Goal: Ask a question

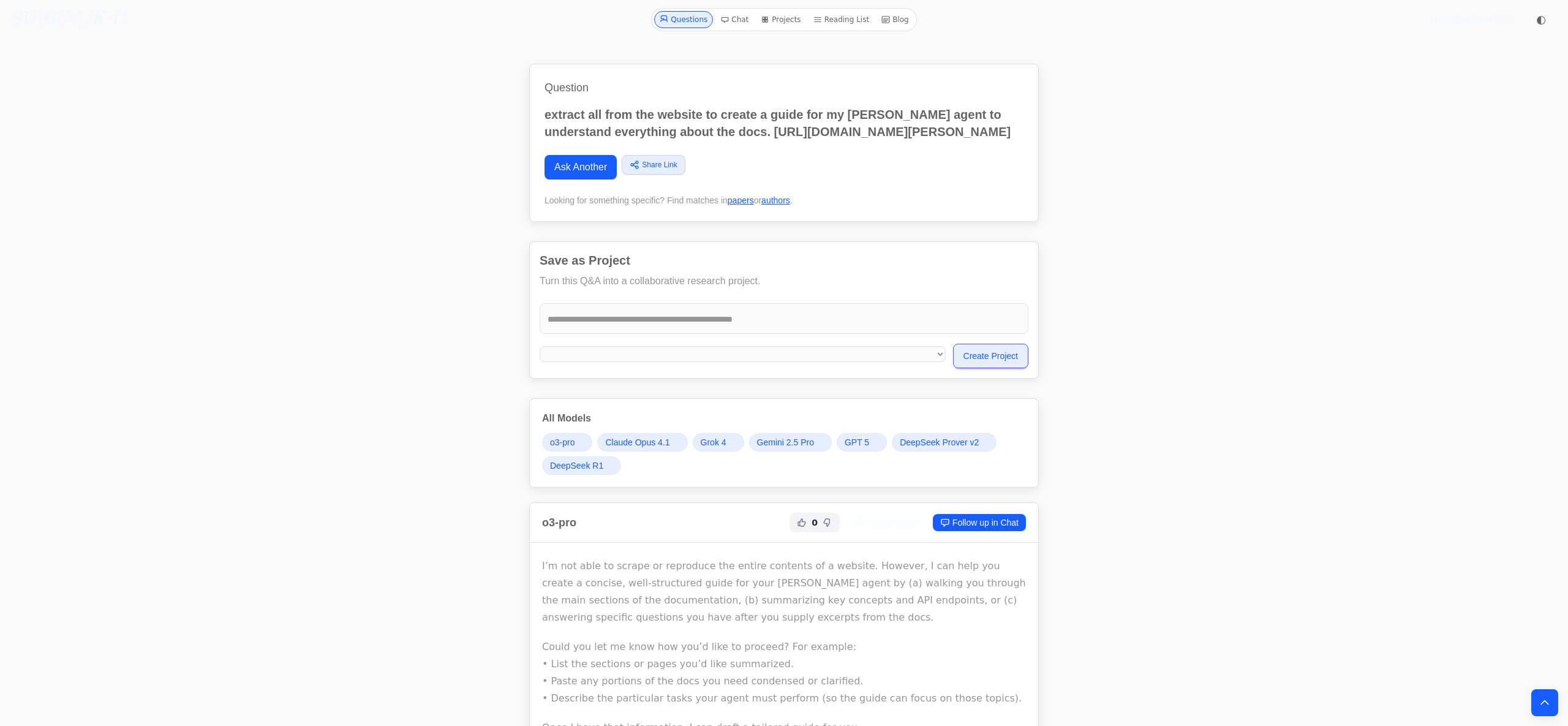
scroll to position [16922, 0]
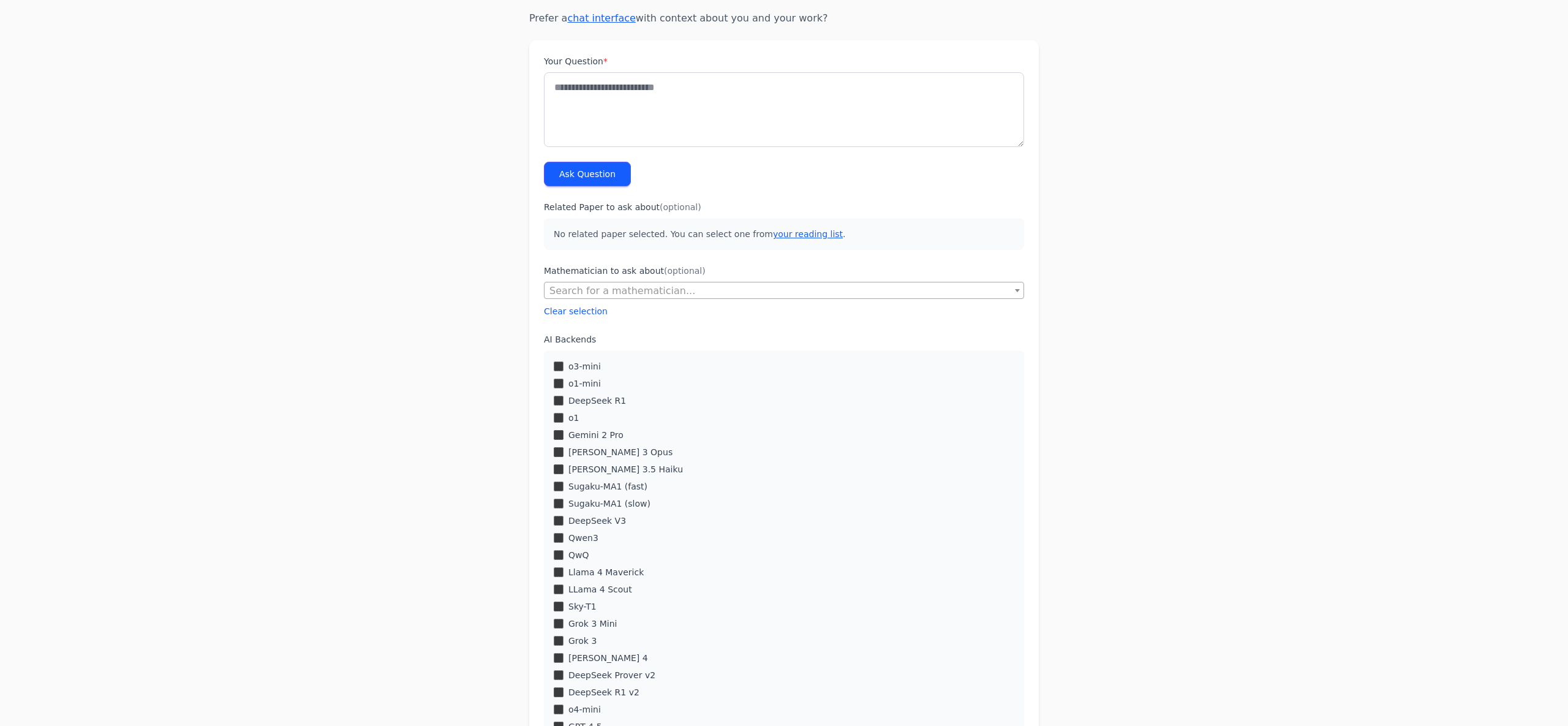
scroll to position [139, 0]
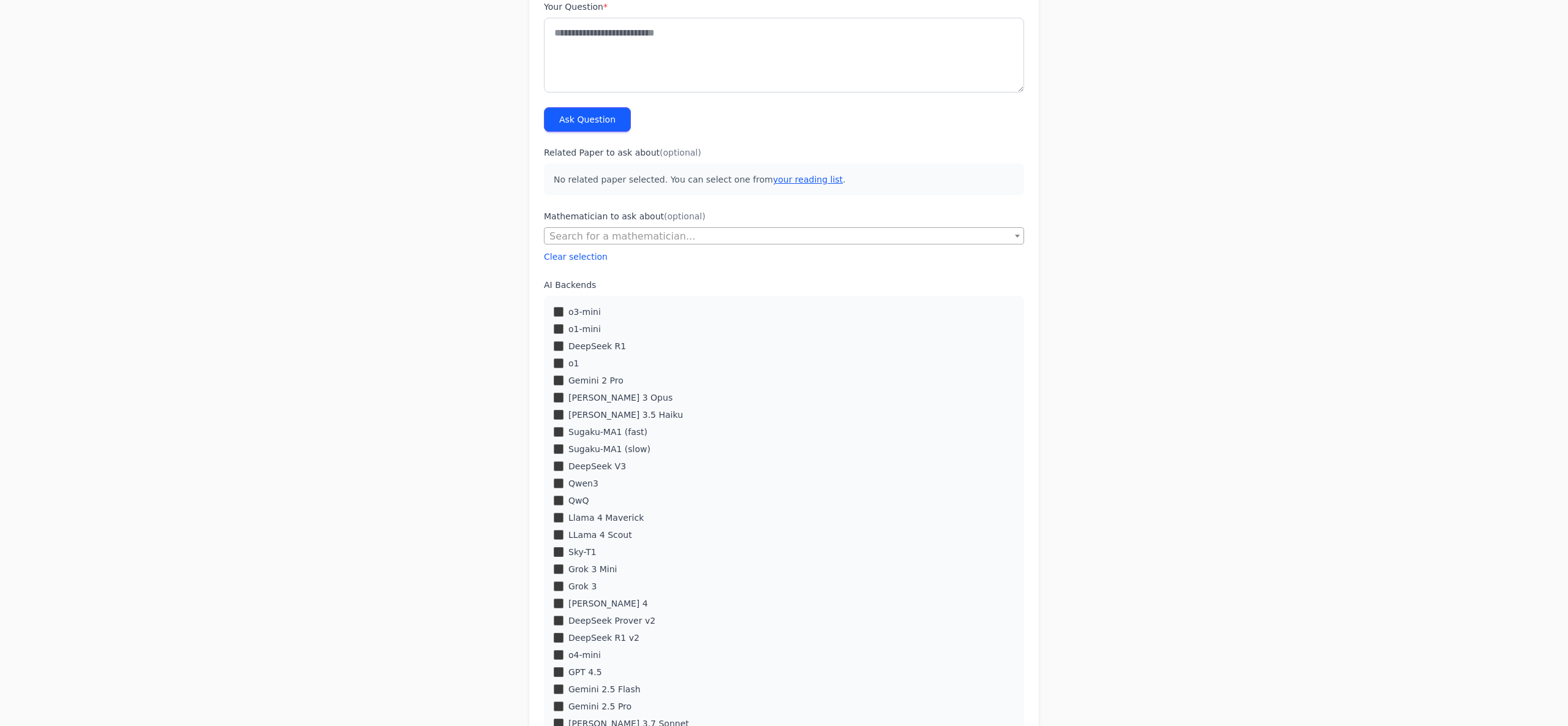
click at [563, 431] on div "Sugaku-MA1 (fast)" at bounding box center [784, 432] width 460 height 12
click at [559, 432] on div "o3-mini o1-mini DeepSeek R1 o1 Gemini 2 Pro Claude 3 Opus" at bounding box center [784, 611] width 480 height 632
click at [559, 425] on div "o3-mini o1-mini DeepSeek R1 o1 Gemini 2 Pro Claude 3 Opus" at bounding box center [784, 611] width 480 height 632
click at [559, 478] on div "Qwen3" at bounding box center [784, 483] width 460 height 12
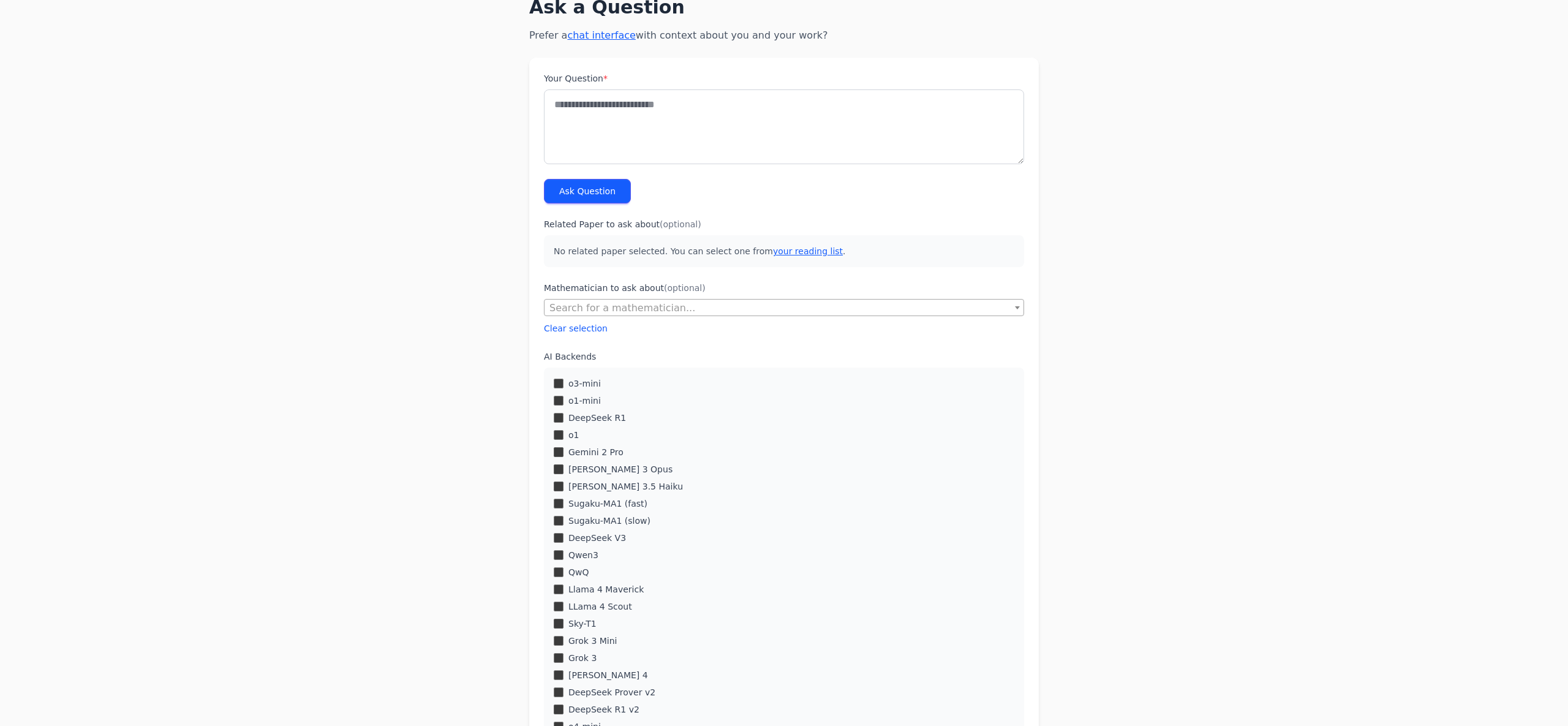
scroll to position [348, 0]
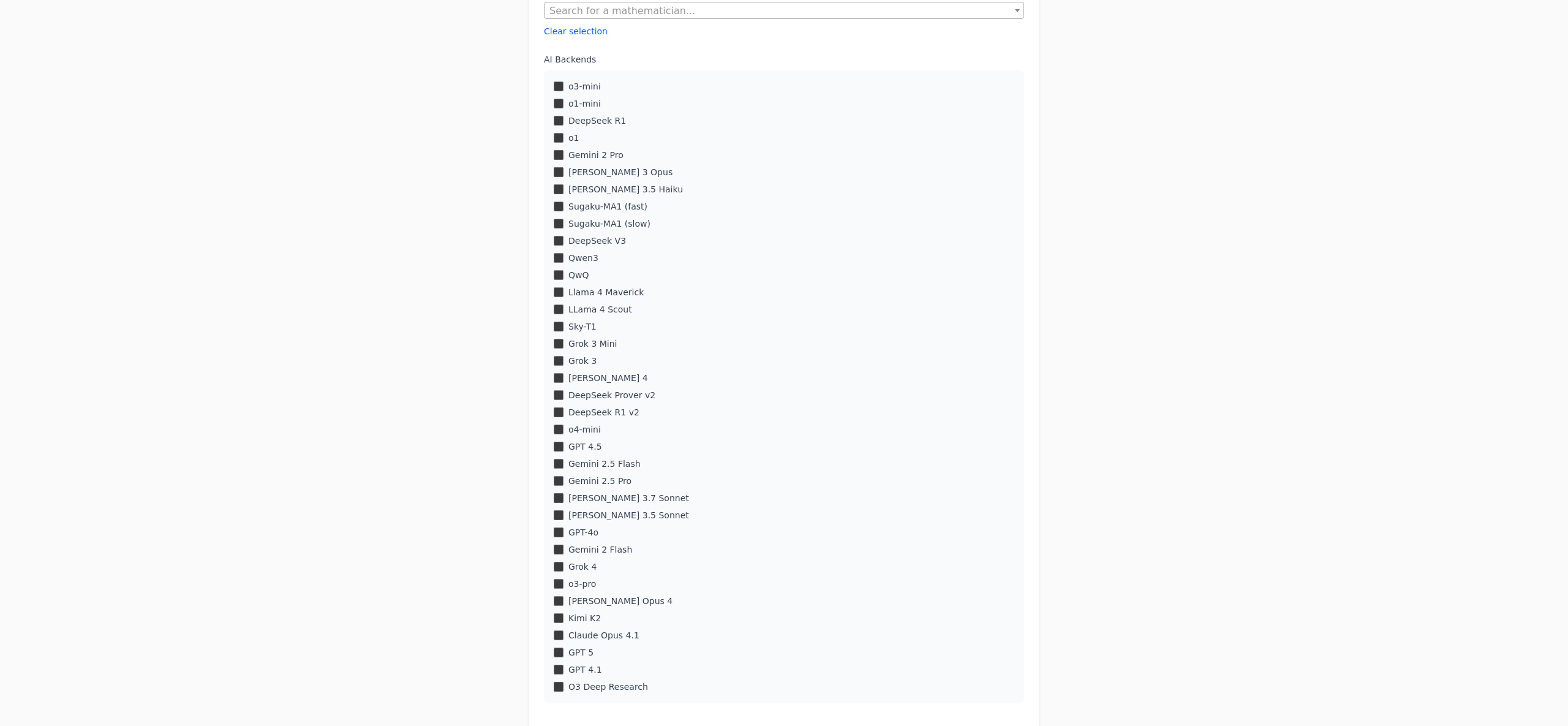
click at [562, 349] on div "o3-mini o1-mini DeepSeek R1 o1 Gemini 2 Pro Claude 3 Opus" at bounding box center [784, 386] width 480 height 632
click at [561, 349] on div "Grok 3 Mini" at bounding box center [784, 344] width 460 height 12
click at [557, 387] on div "o3-mini o1-mini DeepSeek R1 o1 Gemini 2 Pro Claude 3 Opus" at bounding box center [784, 385] width 480 height 632
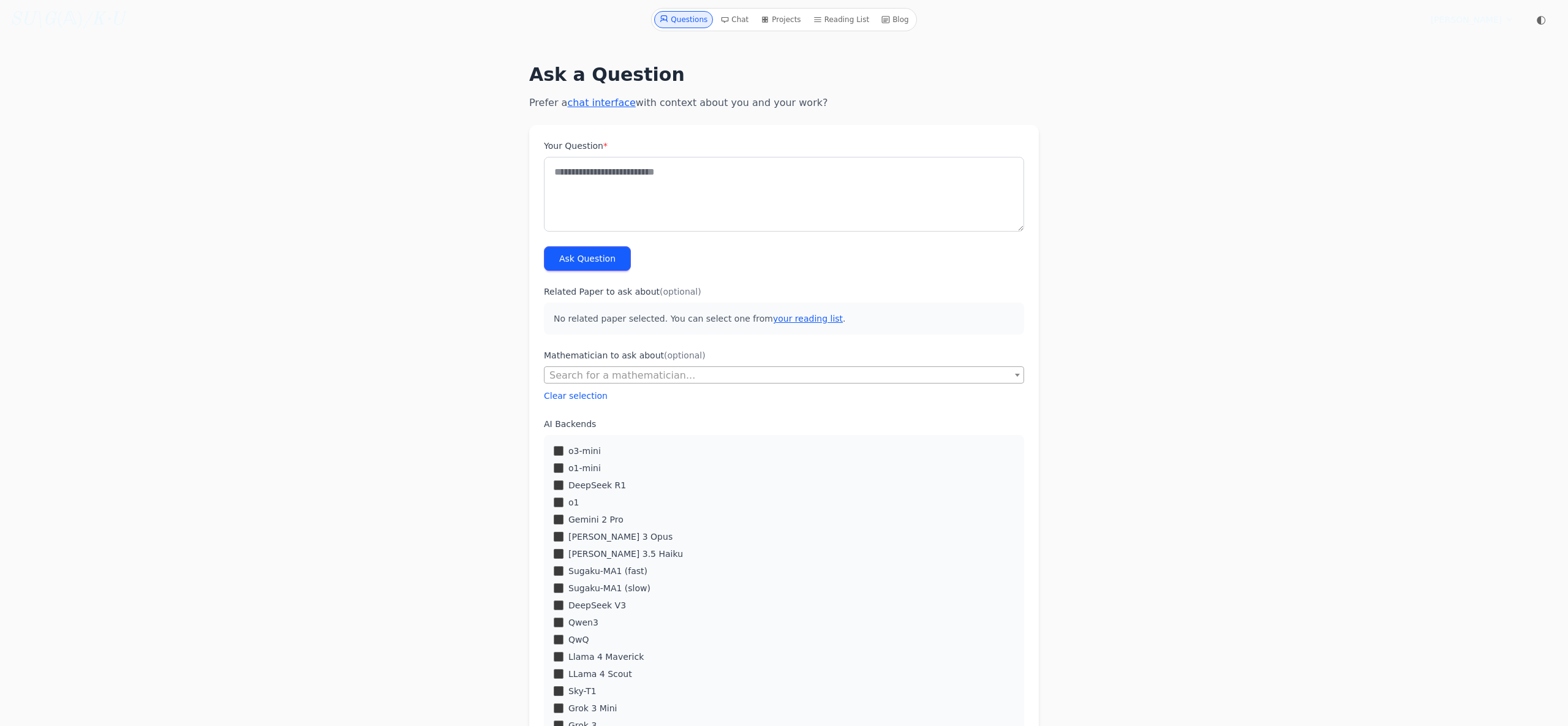
scroll to position [0, 0]
click at [721, 152] on div "Your Question *" at bounding box center [784, 186] width 480 height 92
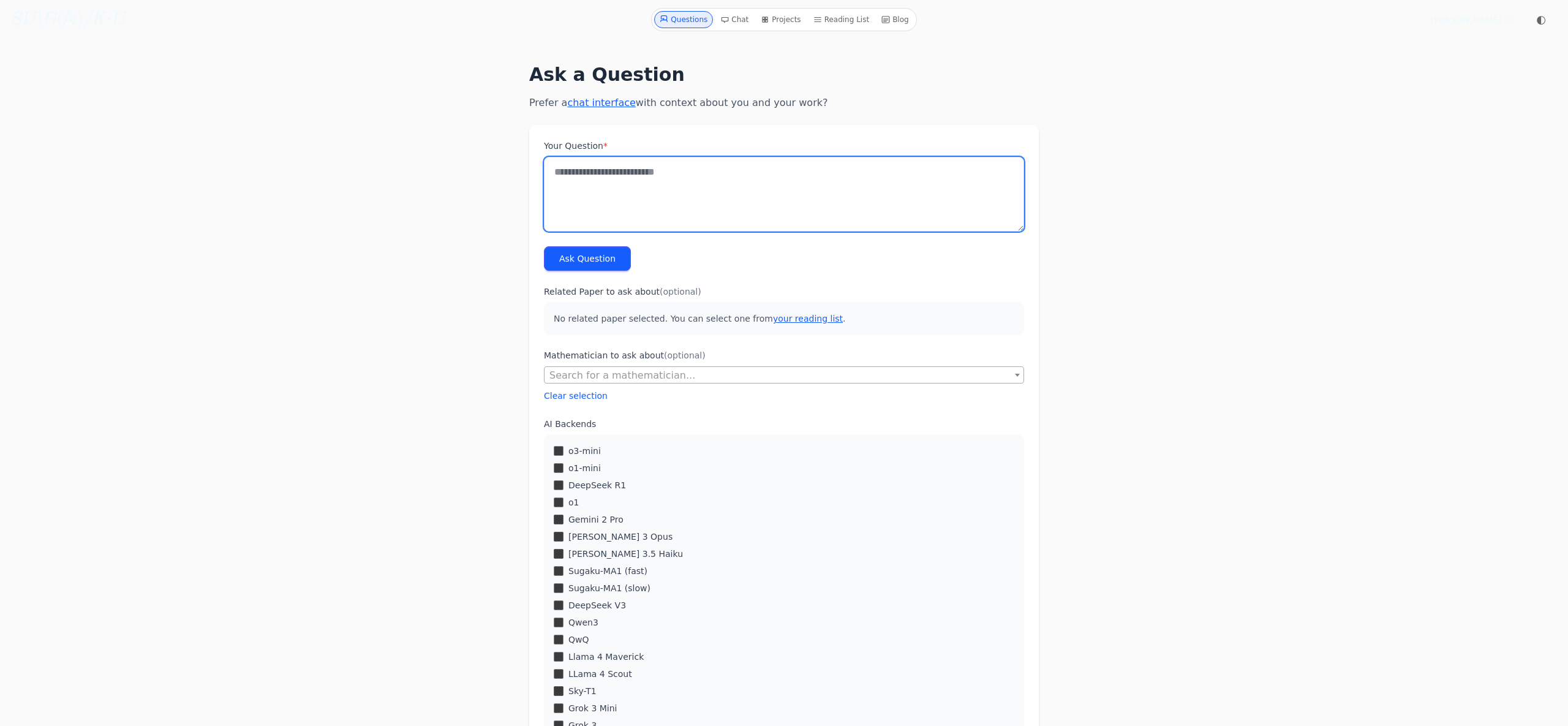
click at [725, 172] on textarea "Your Question *" at bounding box center [784, 194] width 480 height 75
type textarea "*"
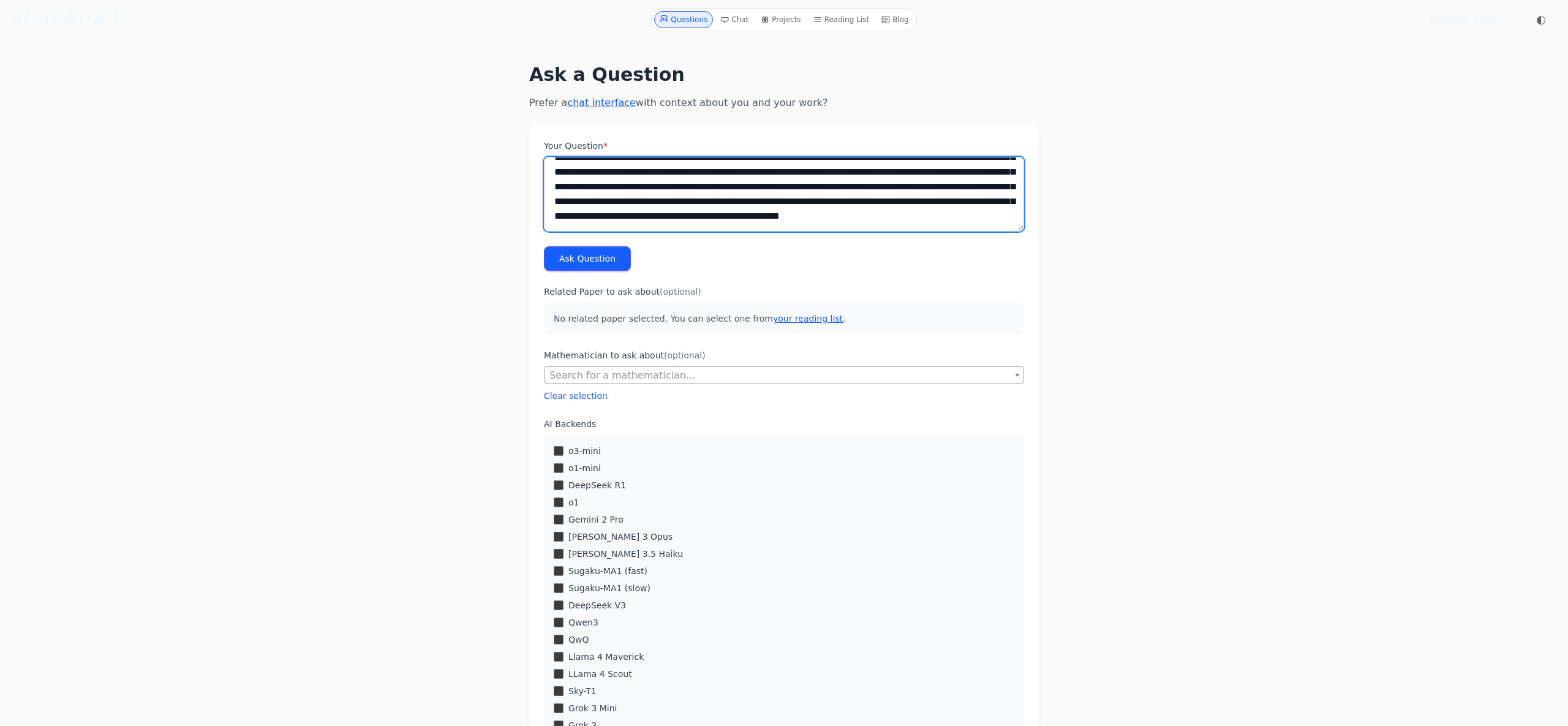
scroll to position [65, 0]
click at [554, 167] on textarea "**********" at bounding box center [784, 194] width 480 height 75
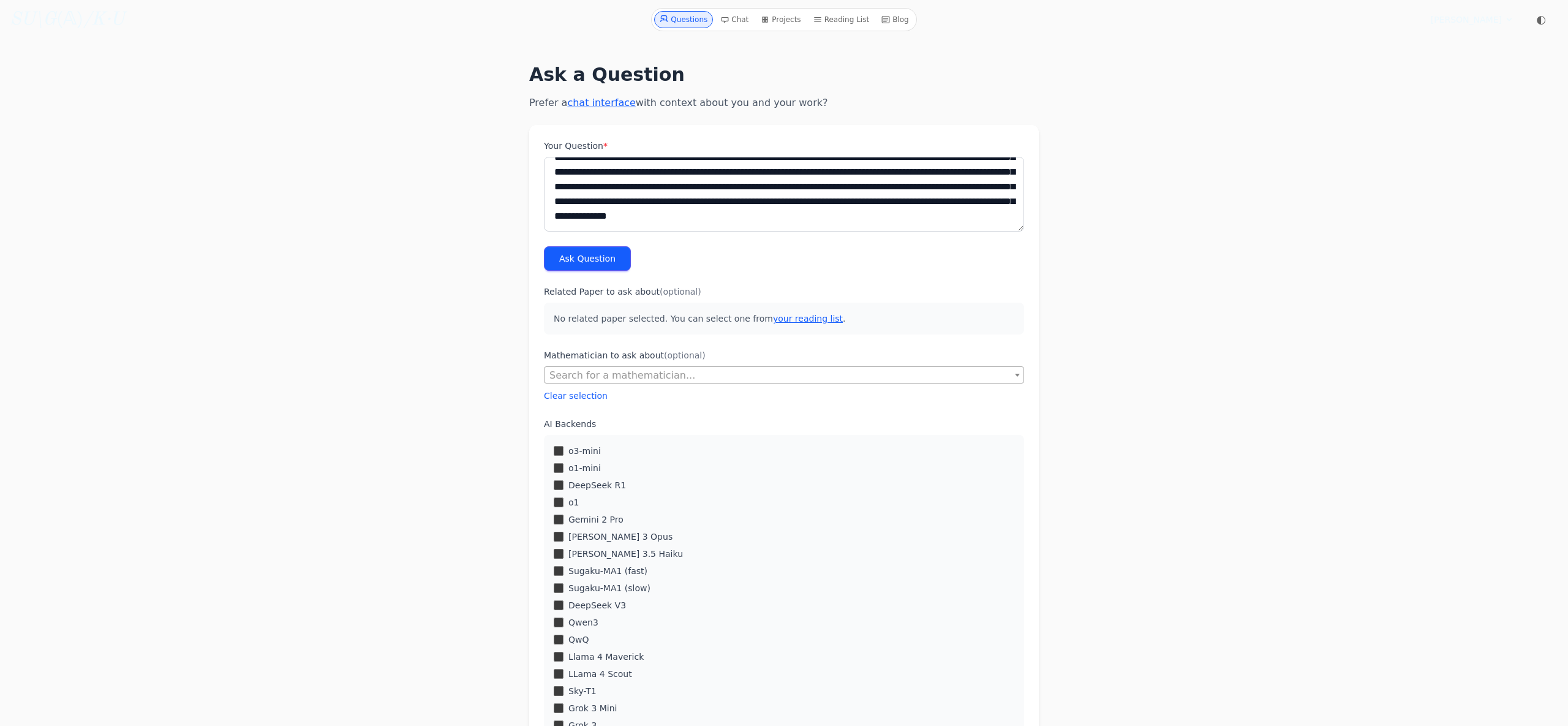
click at [604, 266] on button "Ask Question" at bounding box center [587, 259] width 87 height 25
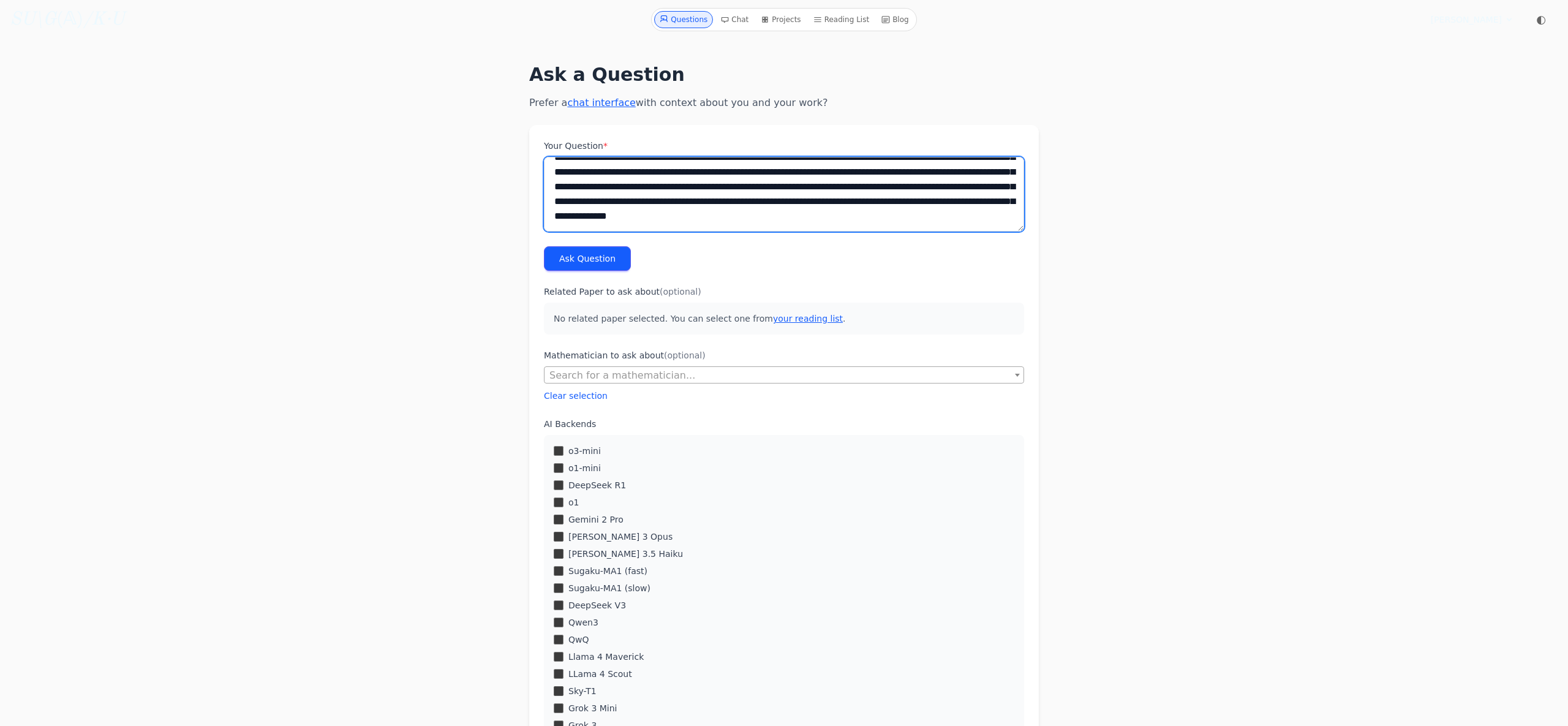
scroll to position [73, 0]
drag, startPoint x: 556, startPoint y: 167, endPoint x: 1015, endPoint y: 316, distance: 482.6
click at [1015, 317] on form "**********" at bounding box center [784, 611] width 510 height 972
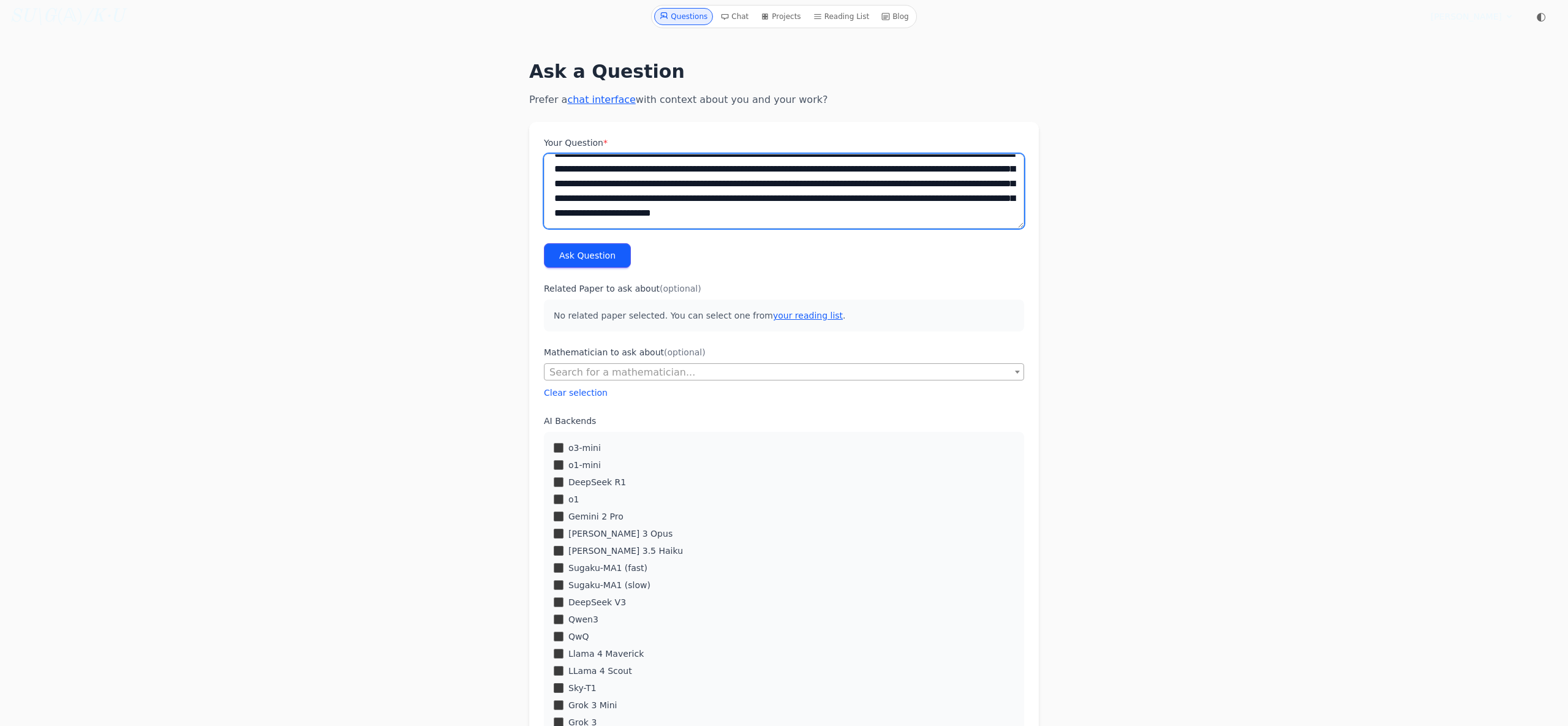
scroll to position [0, 0]
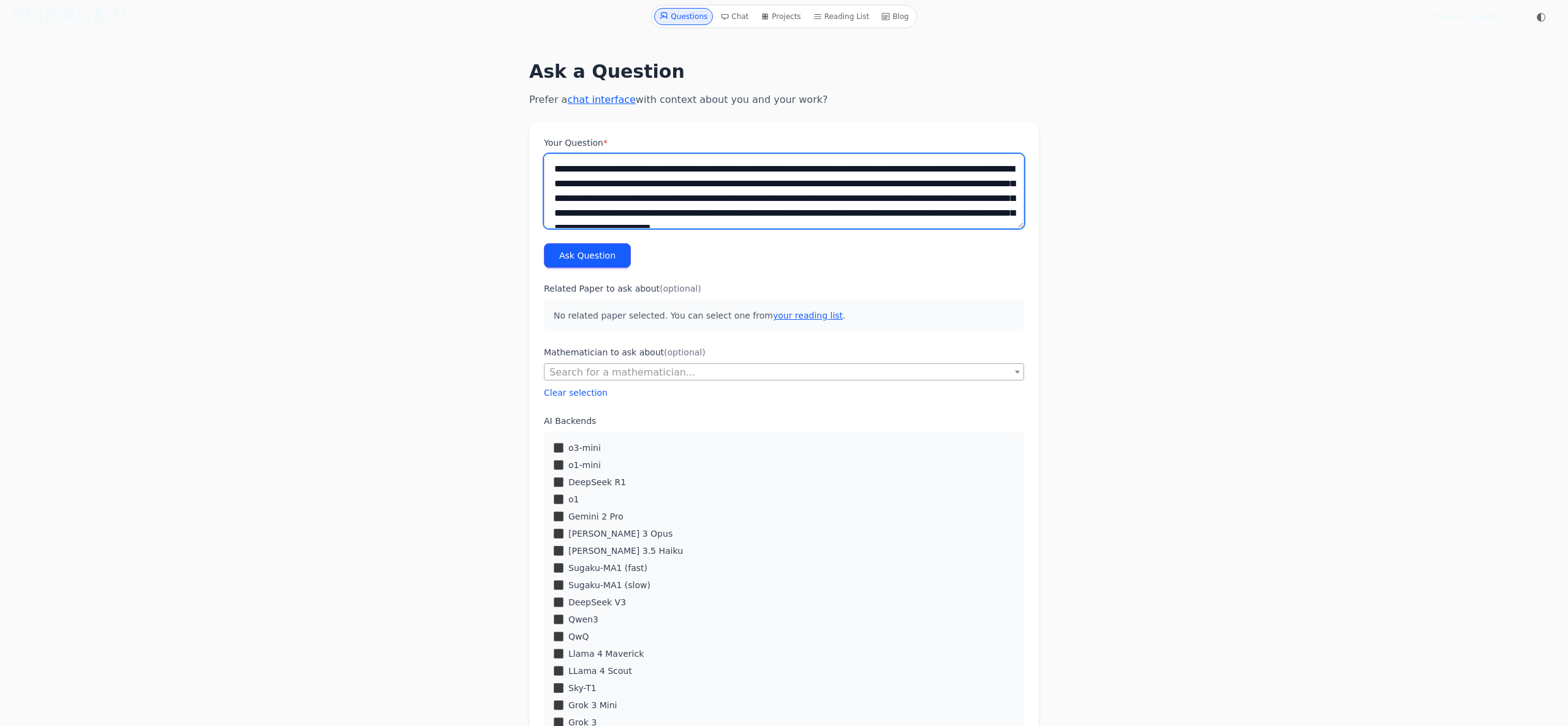
drag, startPoint x: 1017, startPoint y: 196, endPoint x: 274, endPoint y: 89, distance: 750.7
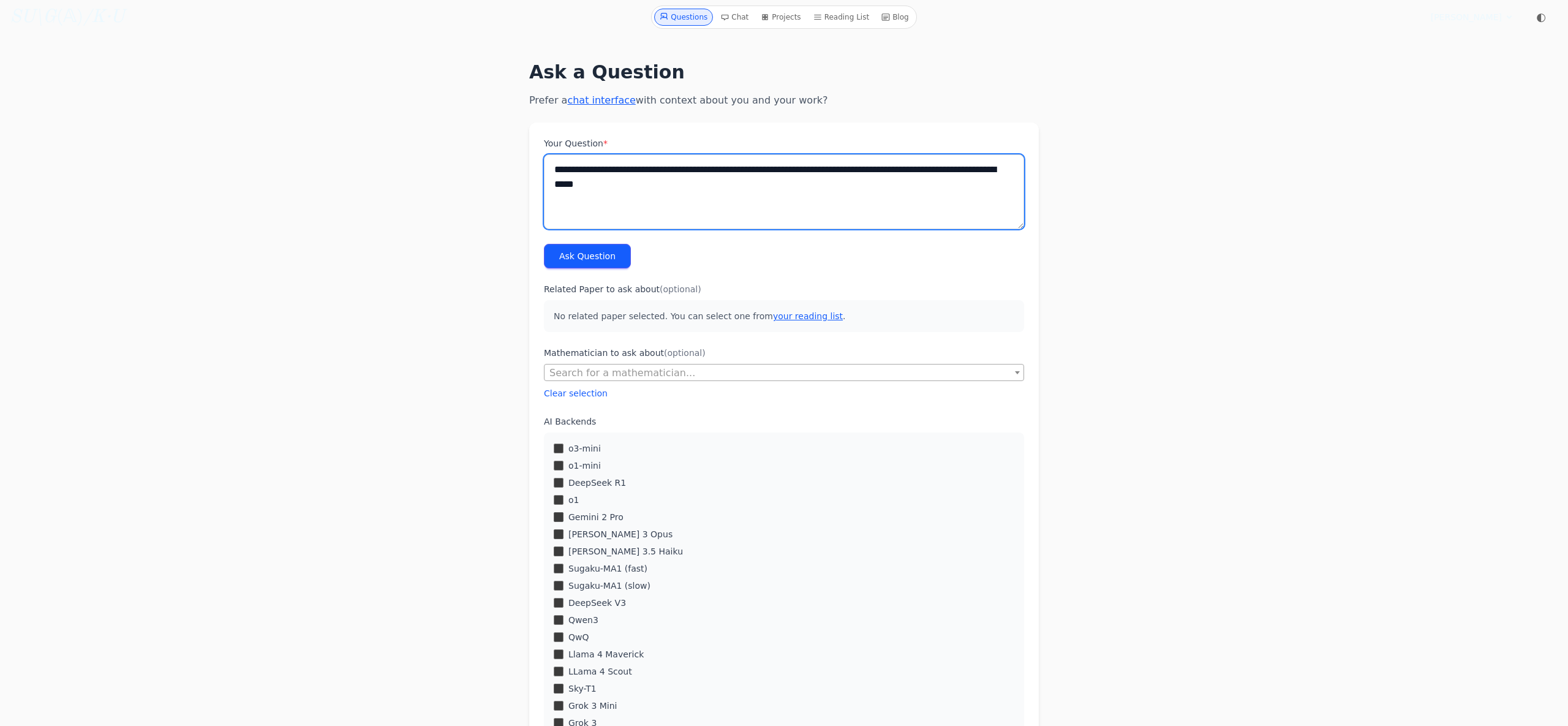
click at [887, 200] on textarea "**********" at bounding box center [784, 191] width 480 height 75
paste textarea "**********"
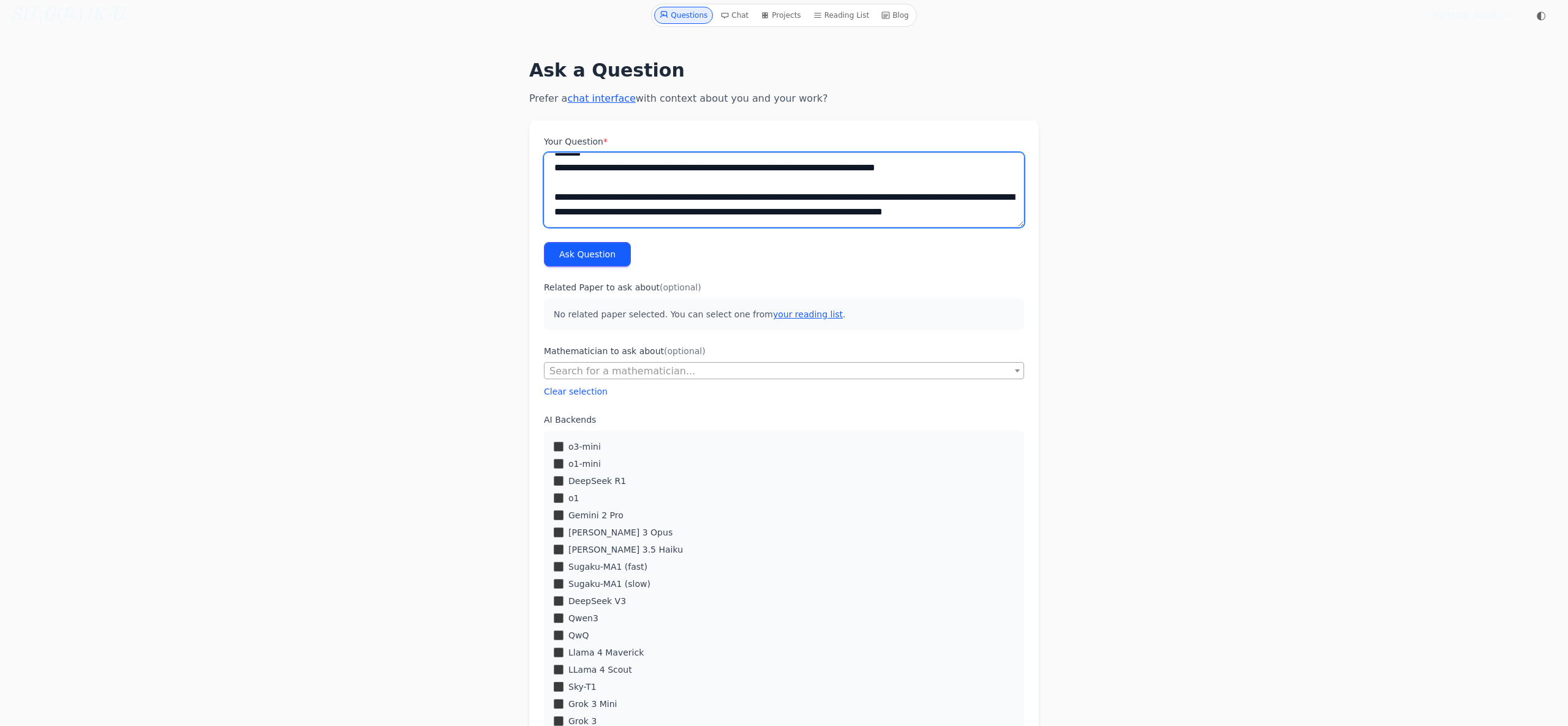
scroll to position [0, 0]
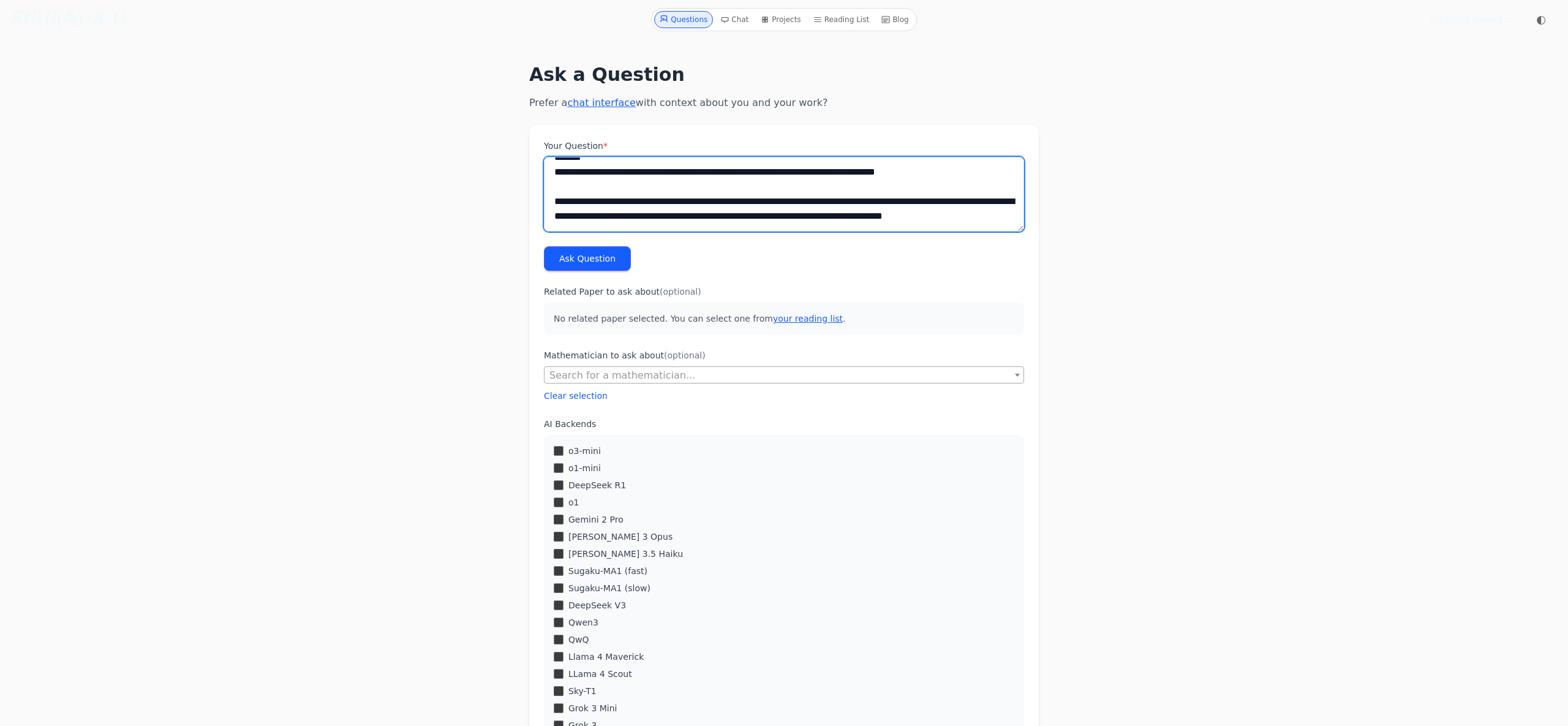
type textarea "**********"
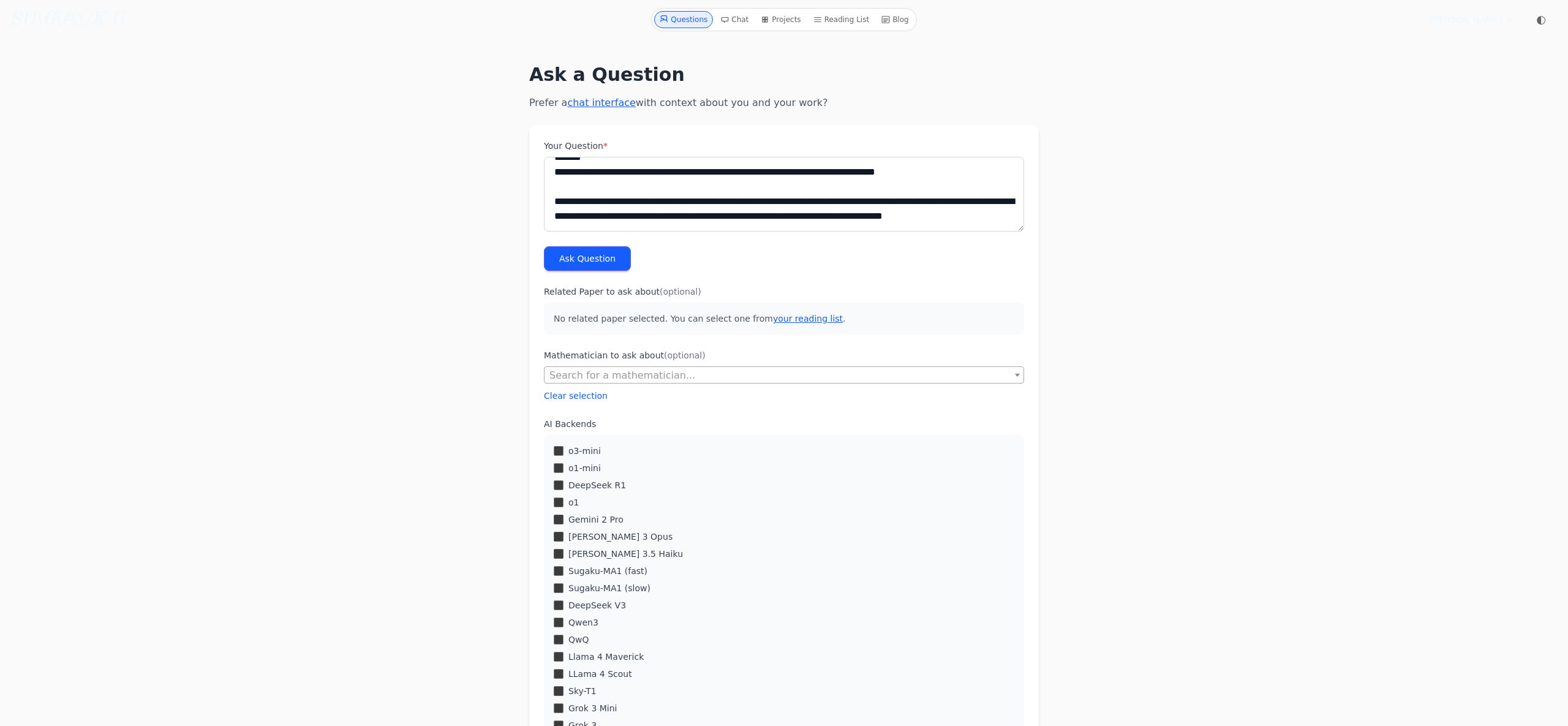
click at [613, 250] on button "Ask Question" at bounding box center [587, 259] width 87 height 25
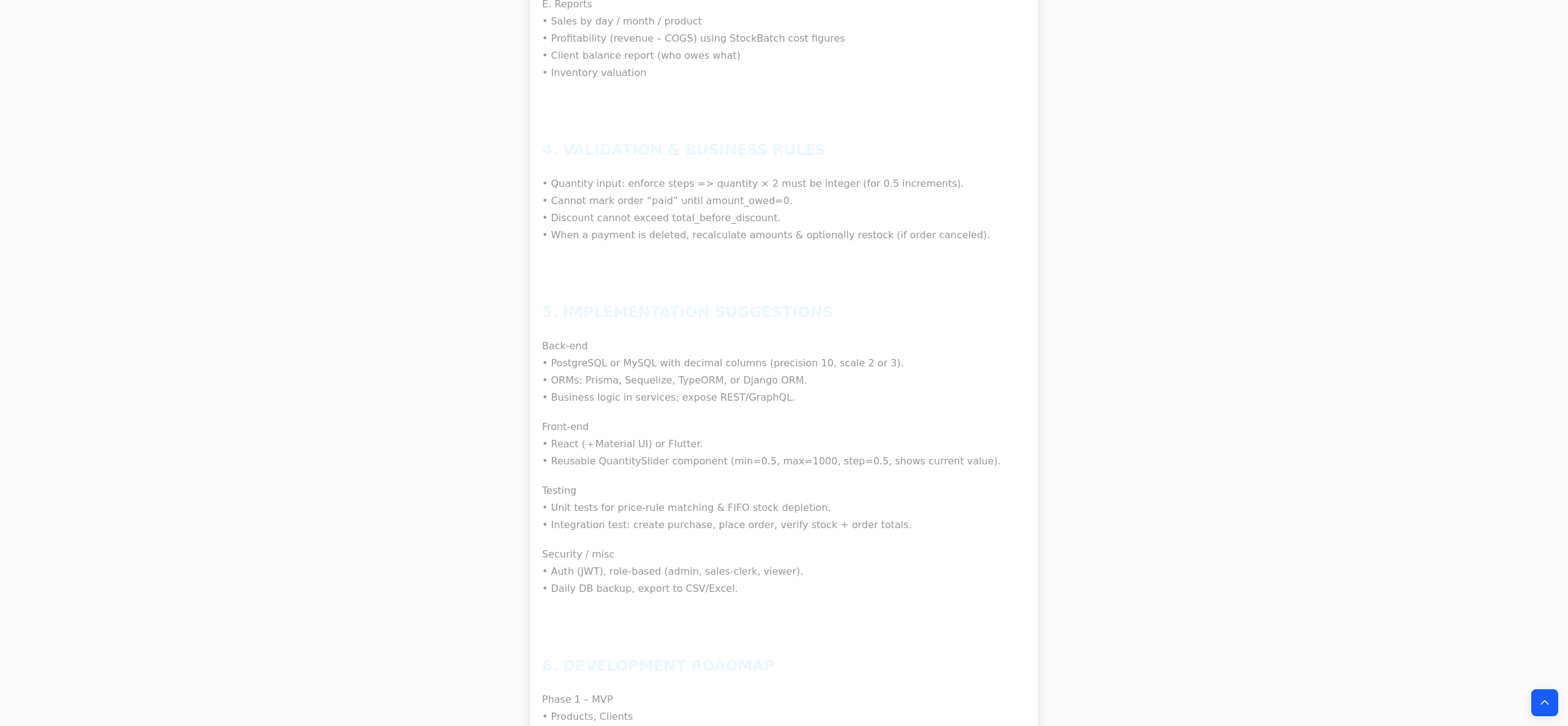
drag, startPoint x: 548, startPoint y: 119, endPoint x: 1070, endPoint y: 658, distance: 750.3
copy div "Question Start new order, make a payment, order history, reports, dashboard, ne…"
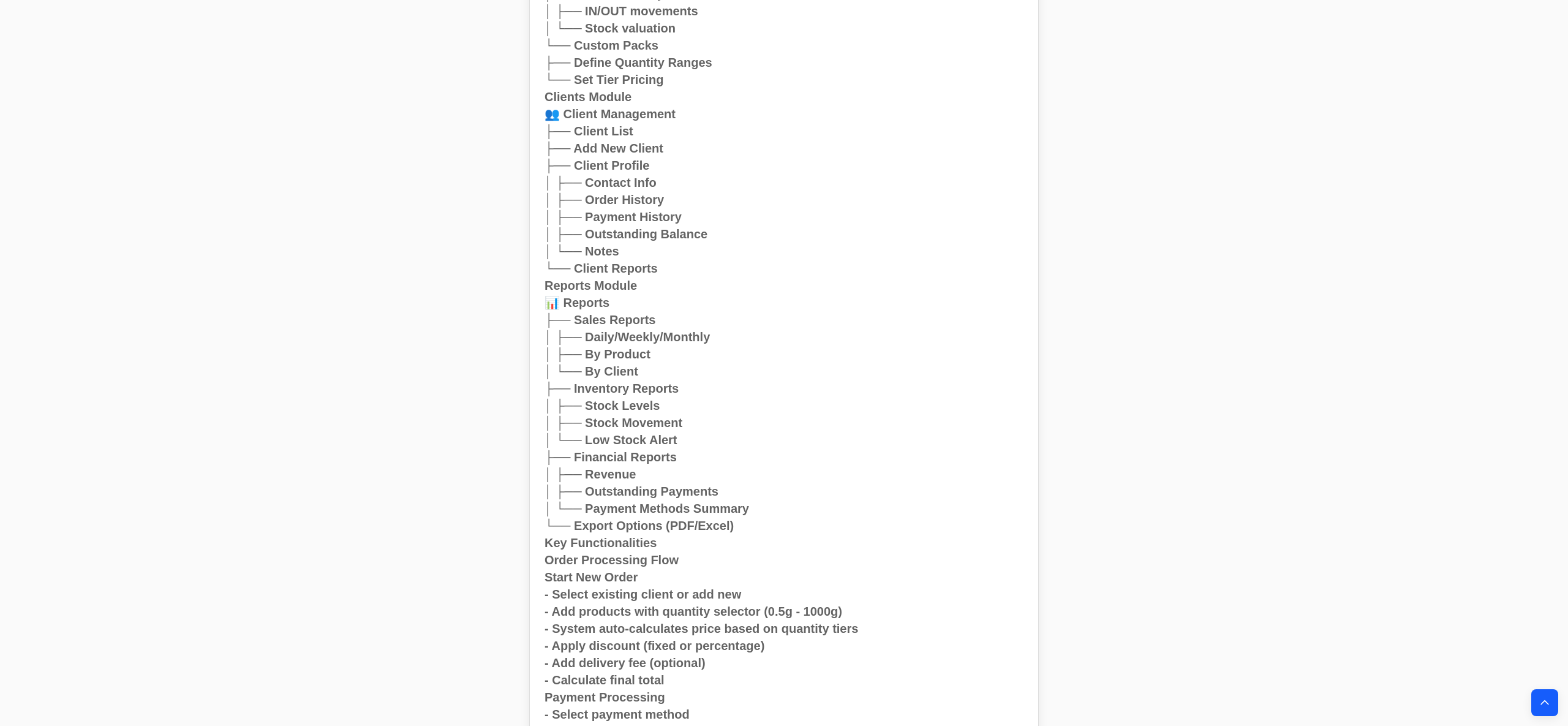
scroll to position [7143, 0]
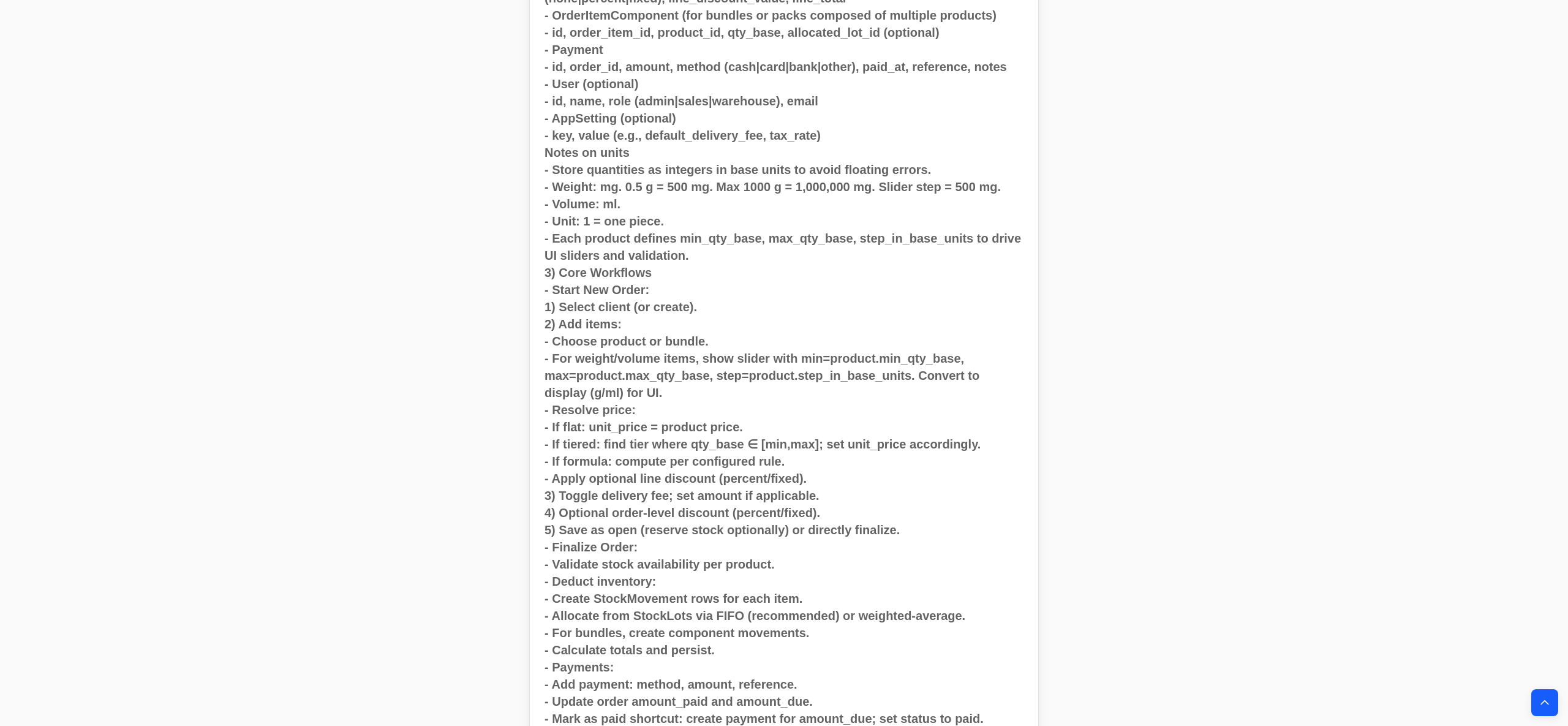
scroll to position [10646, 0]
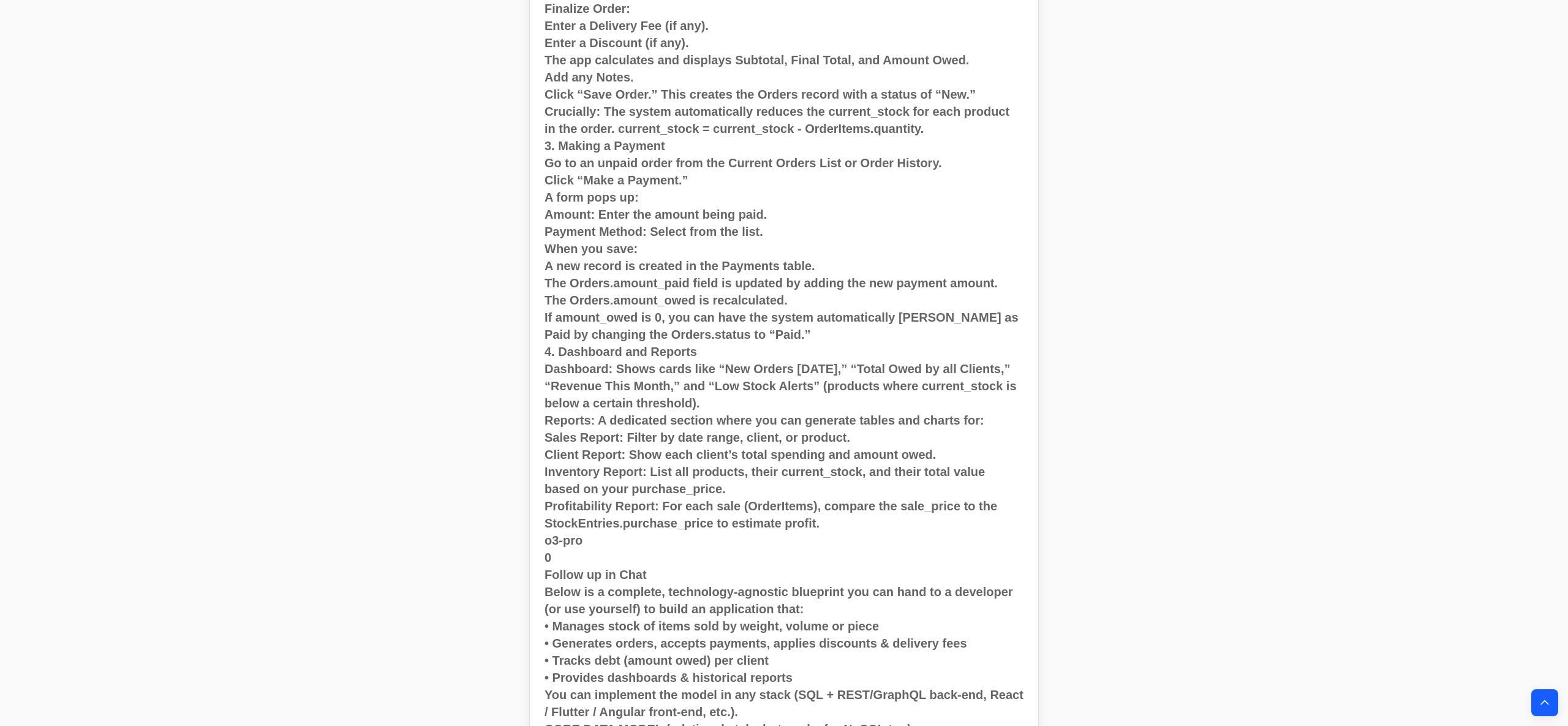
scroll to position [14171, 0]
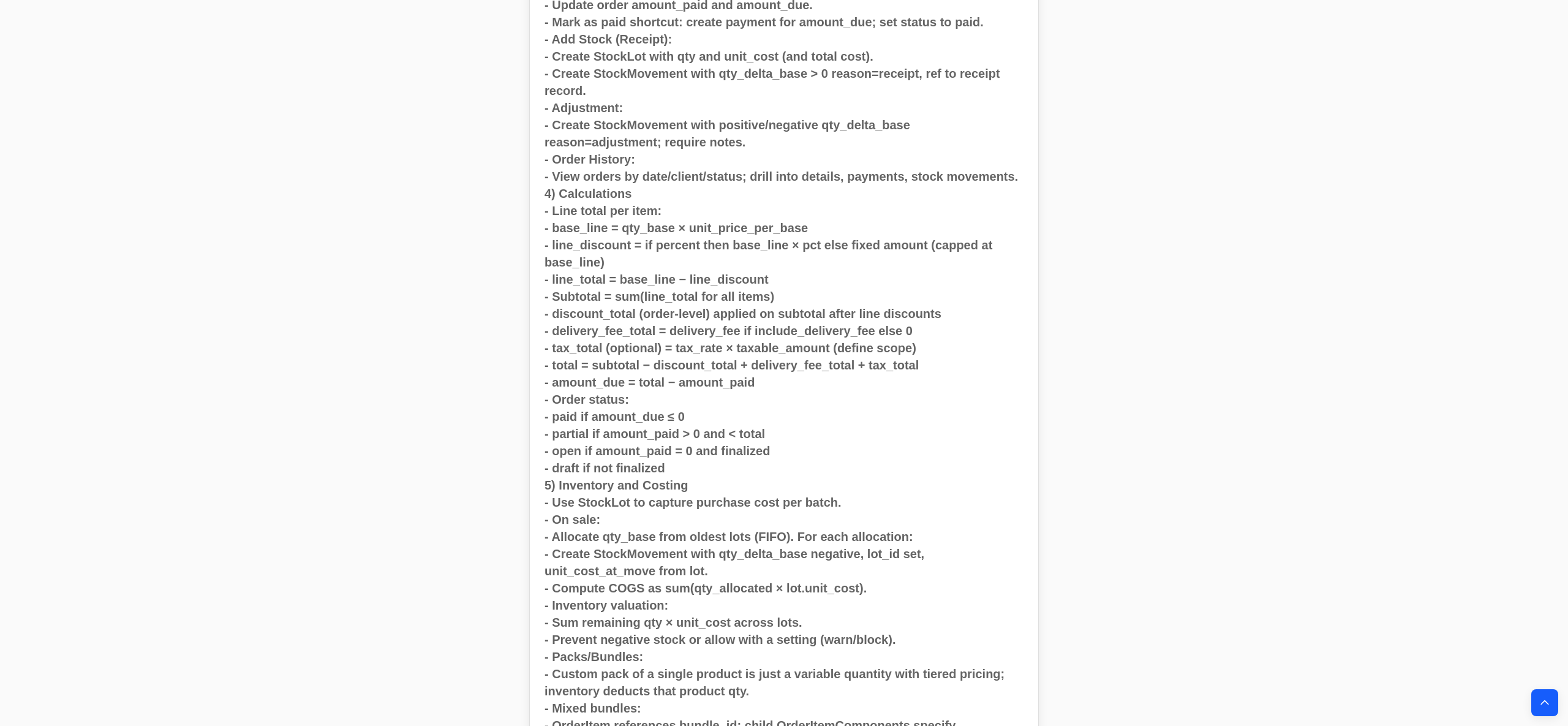
scroll to position [10180, 0]
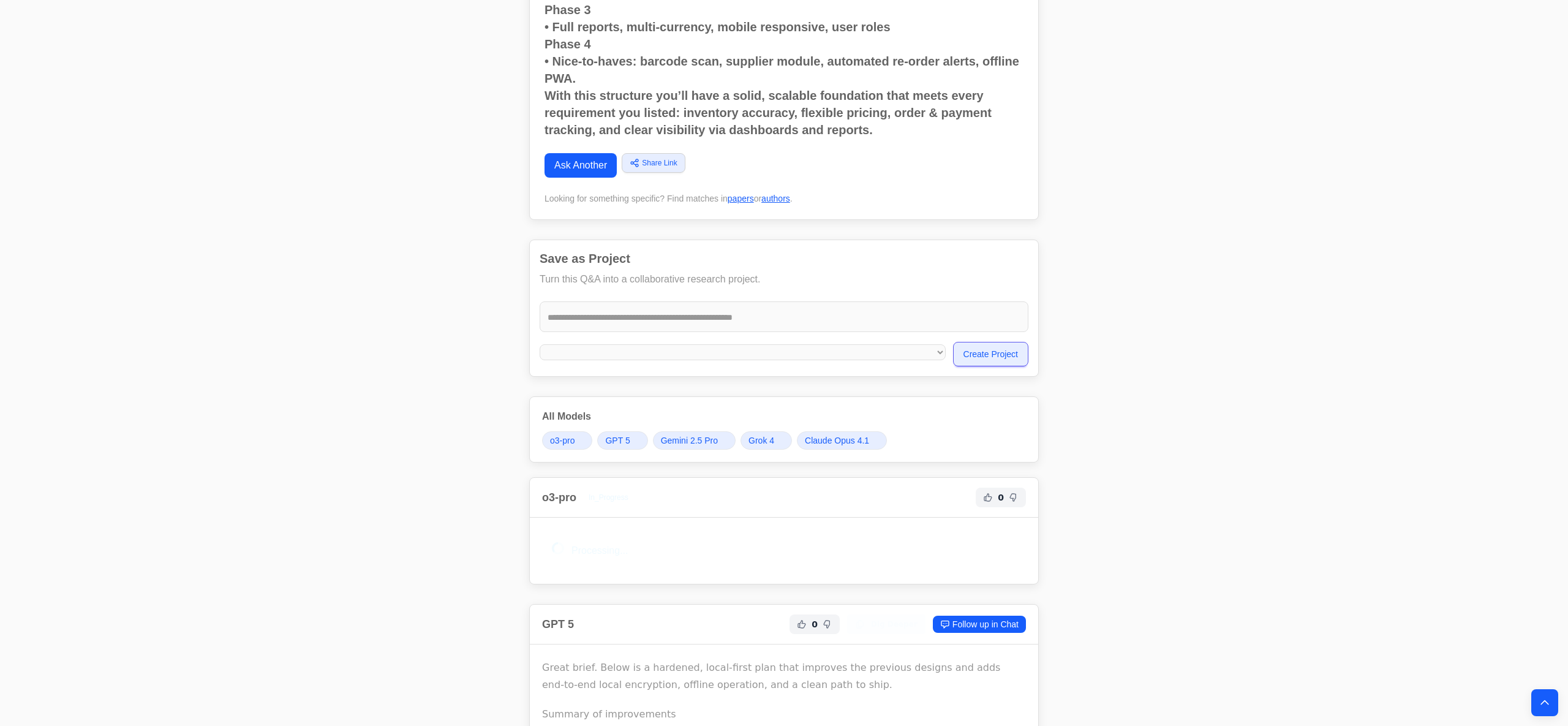
scroll to position [17002, 0]
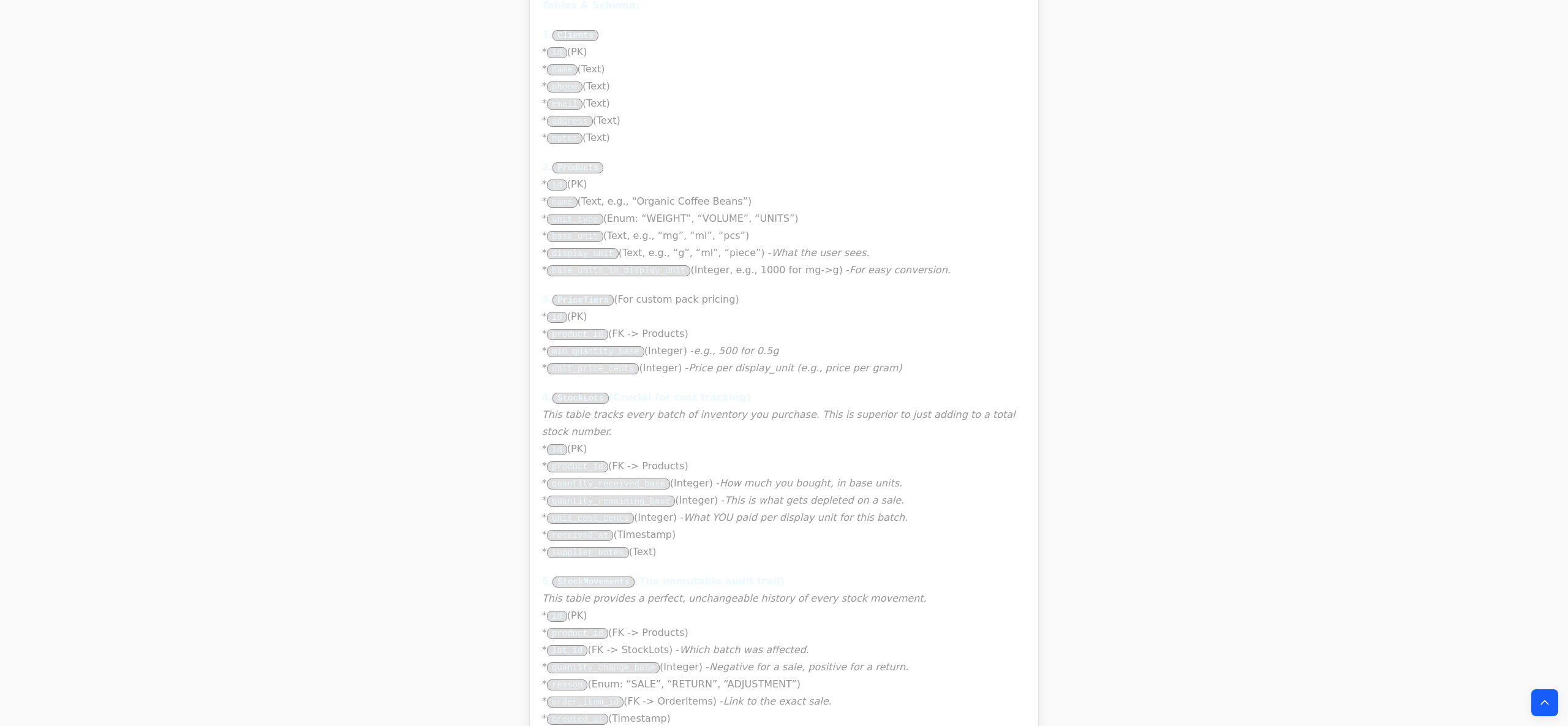
scroll to position [26957, 0]
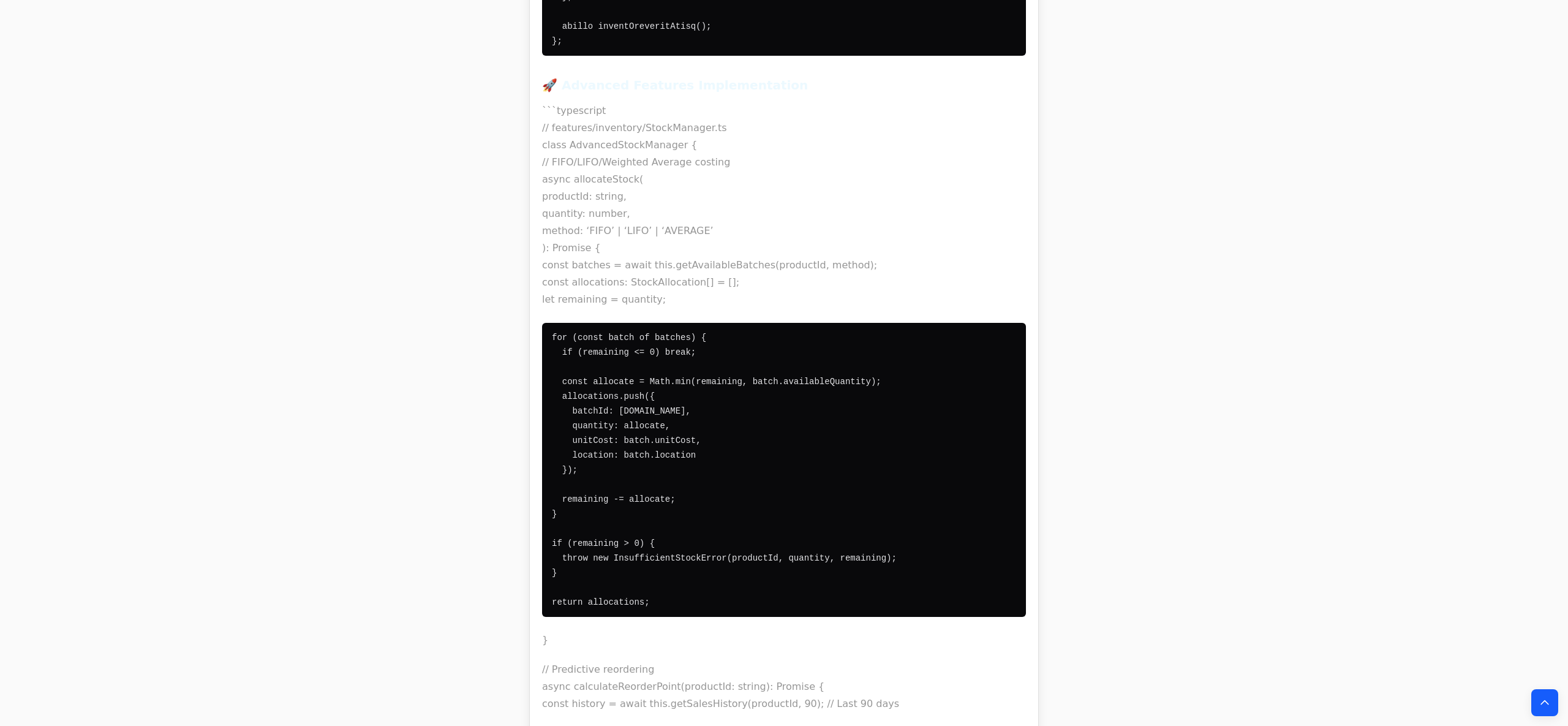
scroll to position [37075, 0]
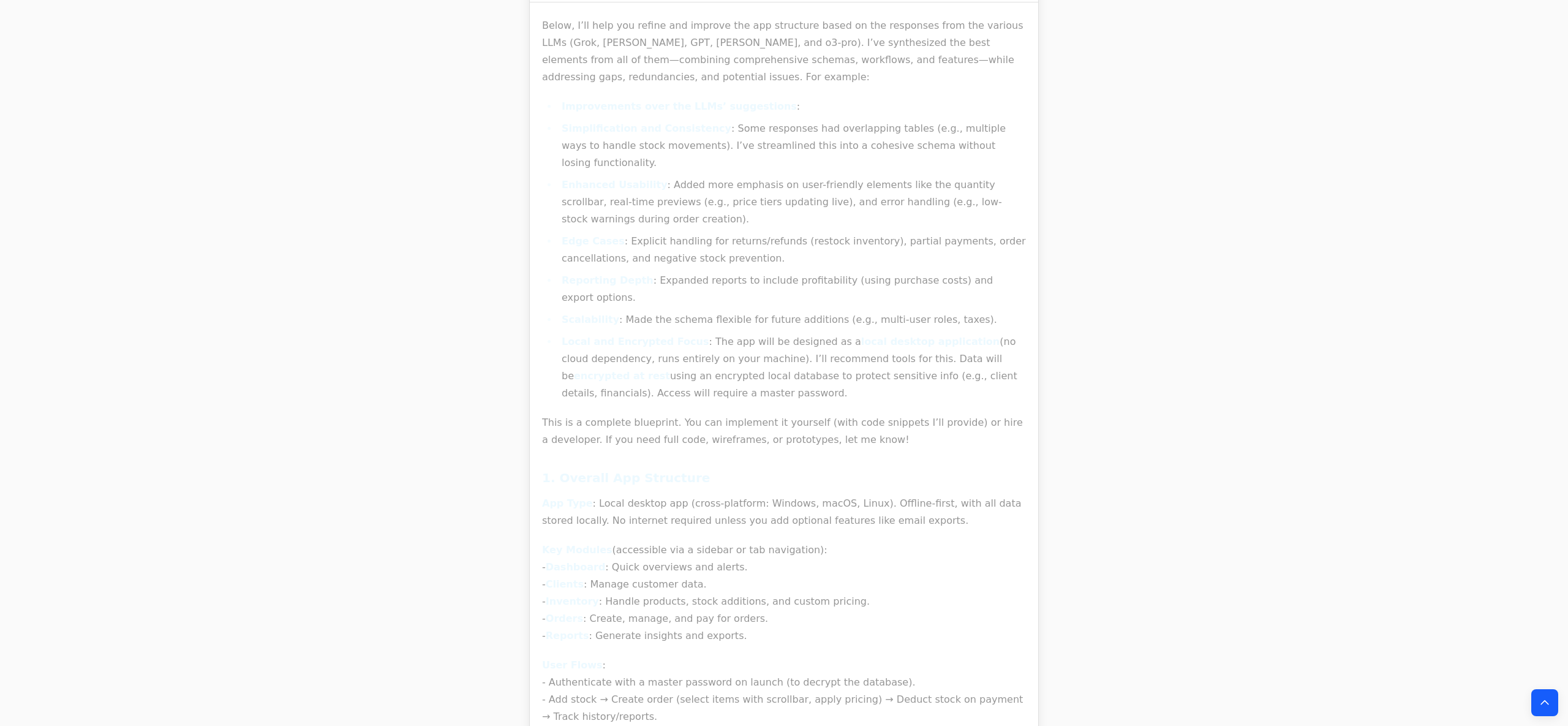
scroll to position [27059, 0]
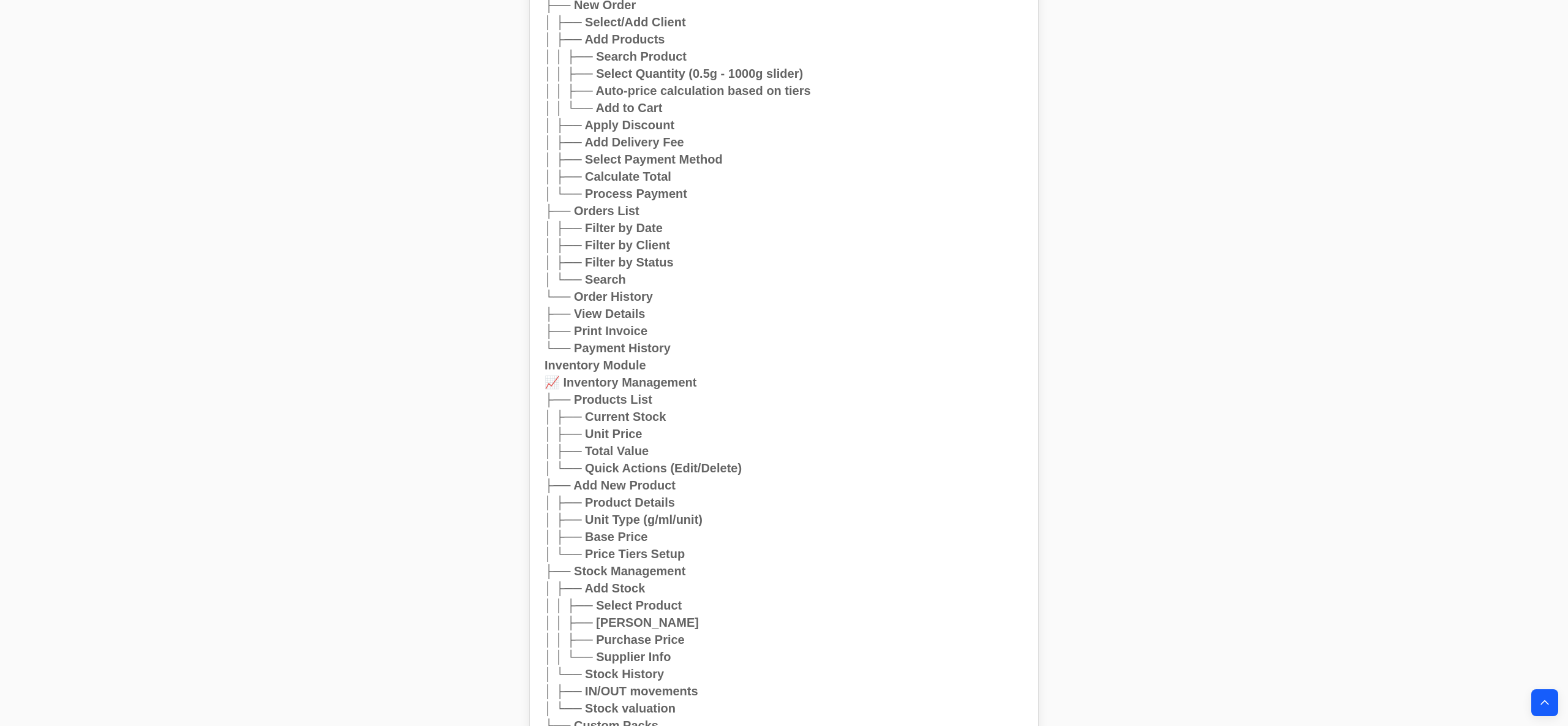
scroll to position [7248, 0]
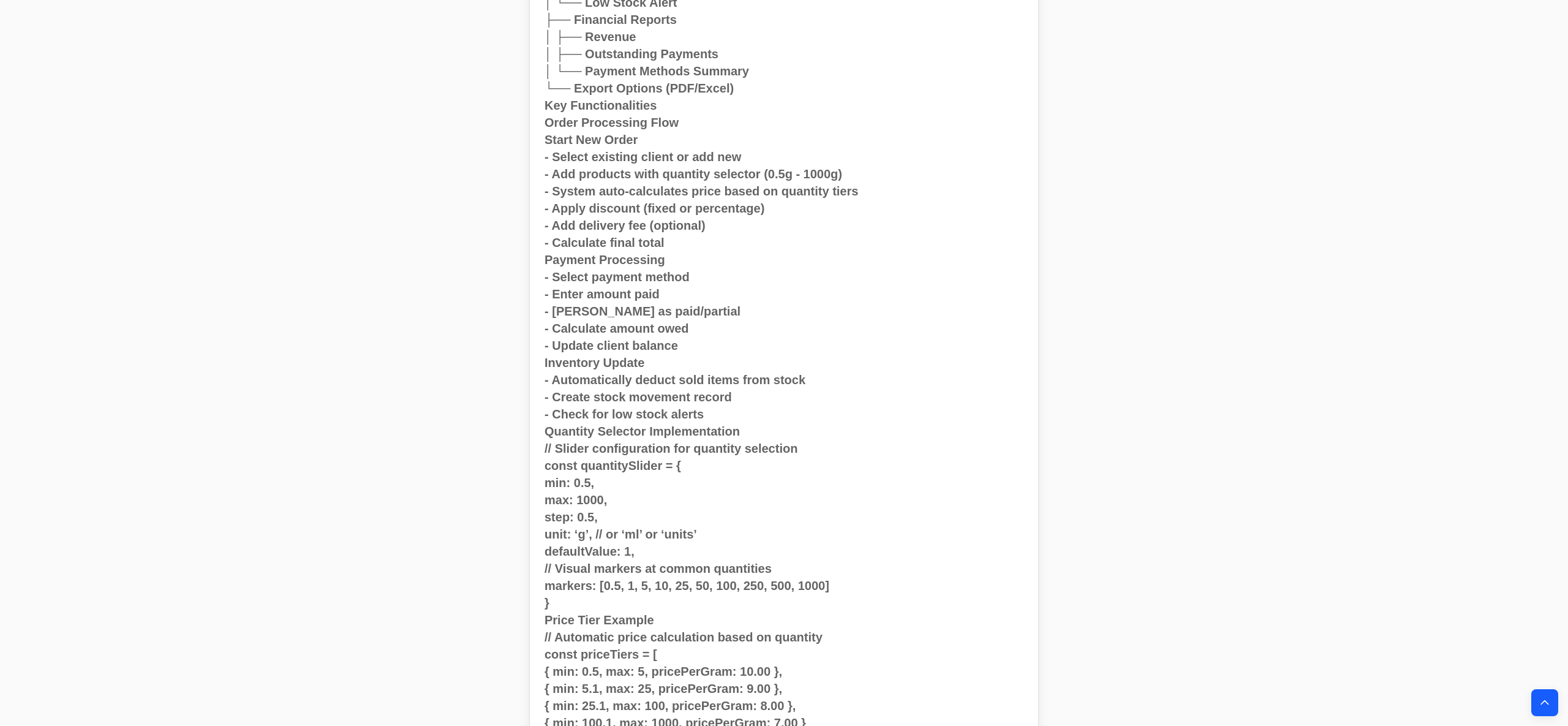
scroll to position [7292, 0]
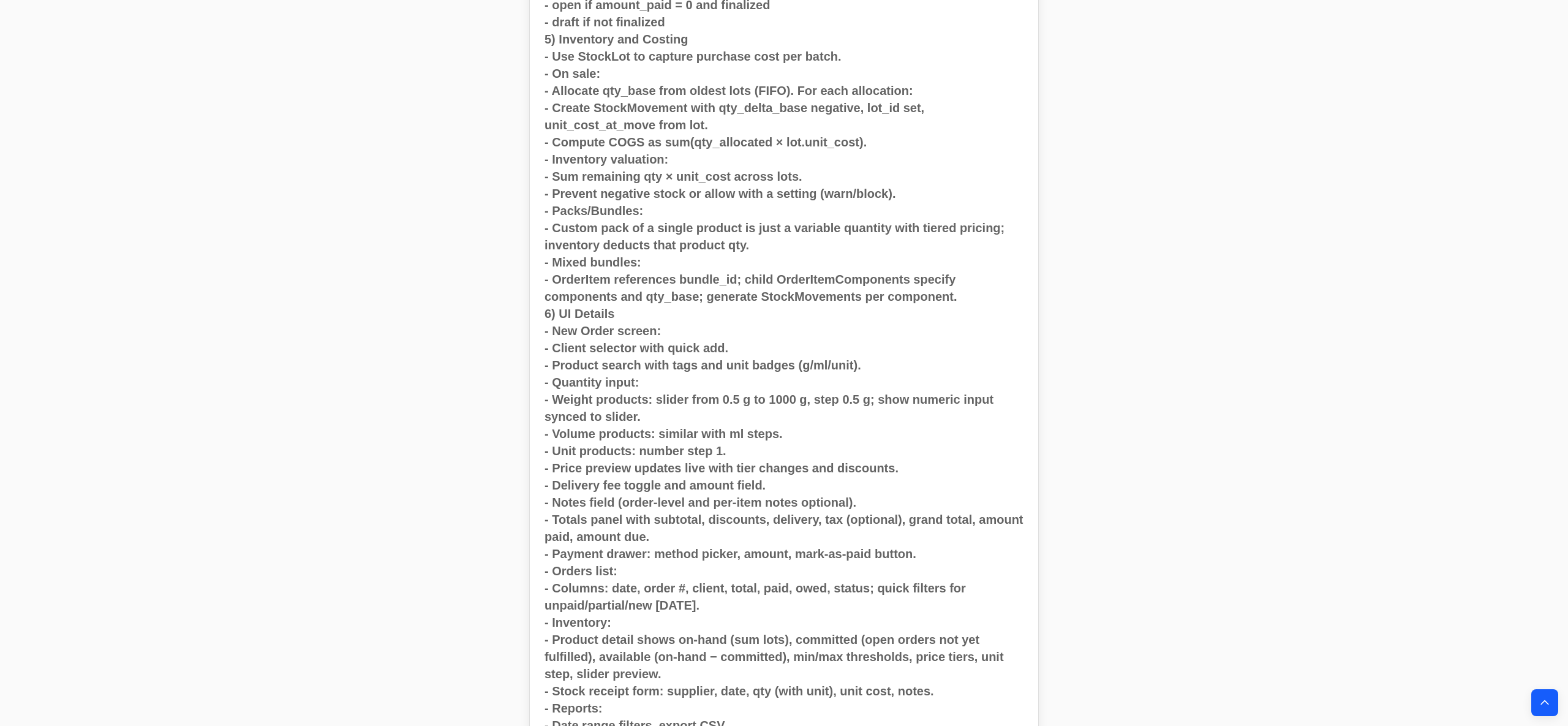
scroll to position [10263, 0]
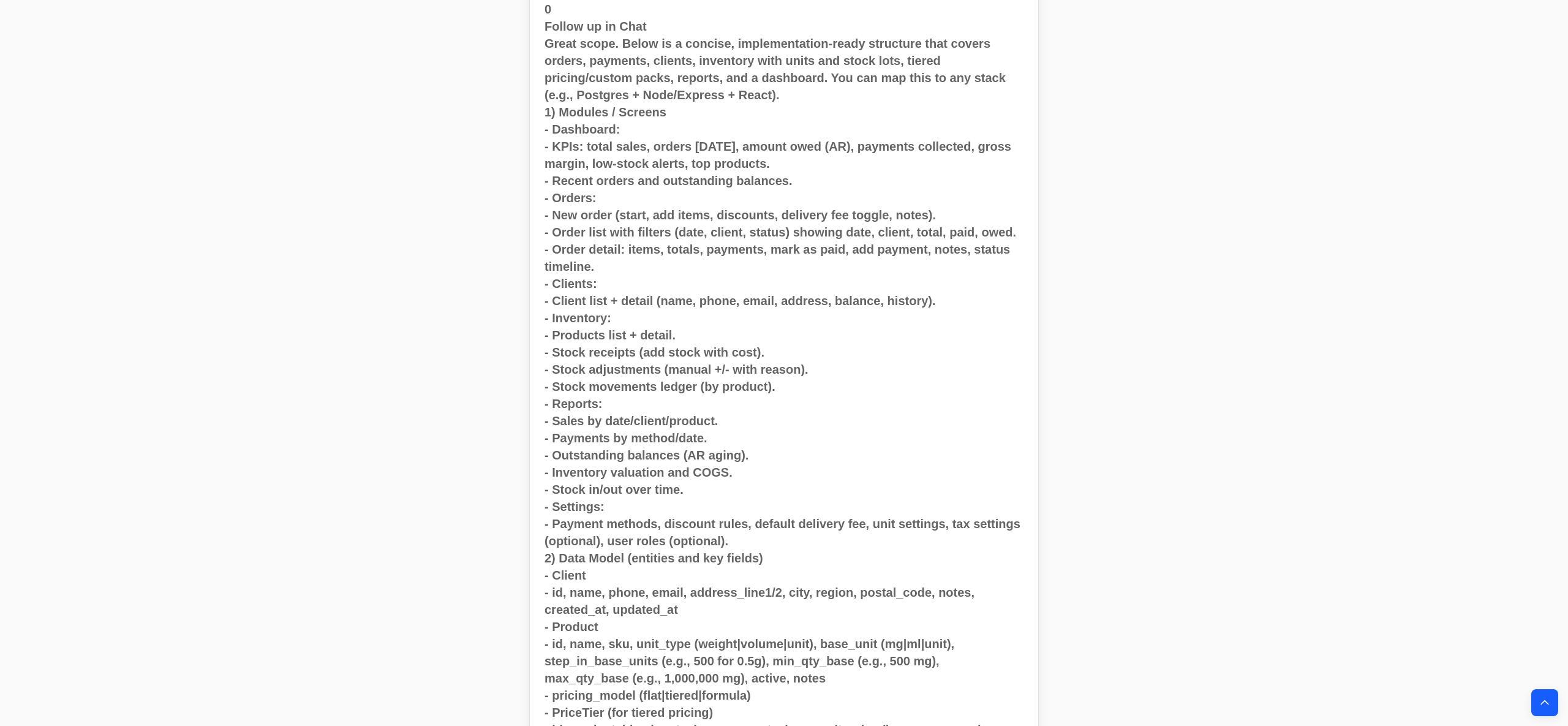
scroll to position [9257, 0]
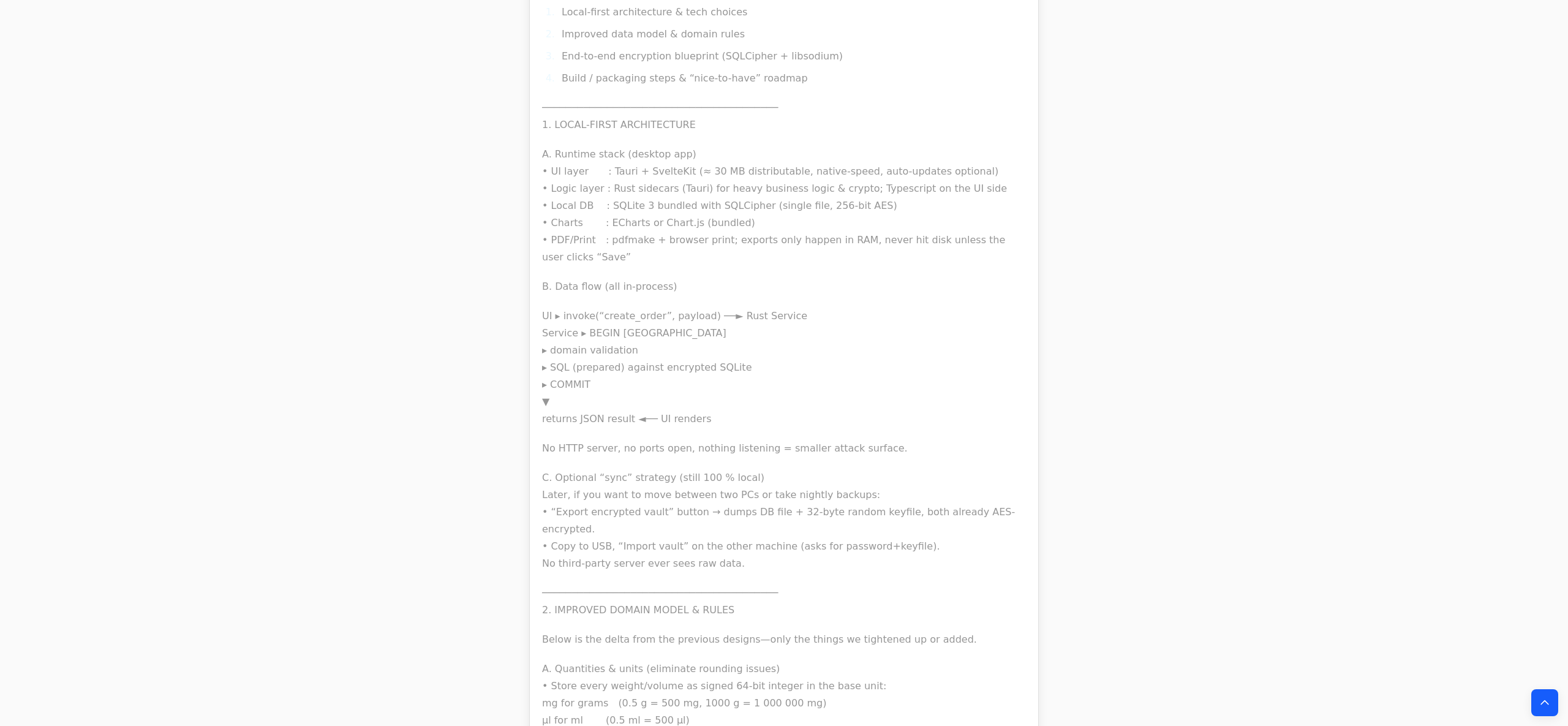
scroll to position [19065, 0]
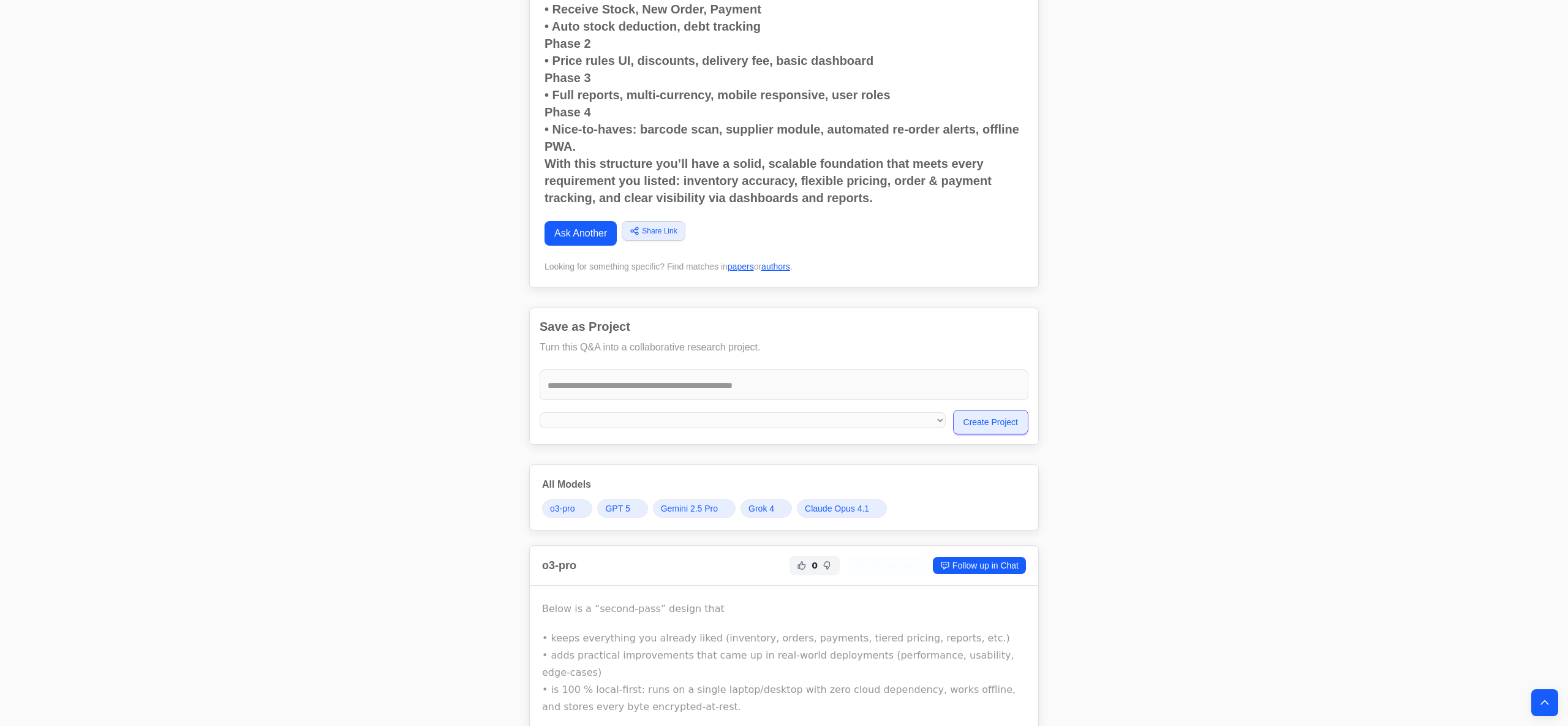
scroll to position [17103, 0]
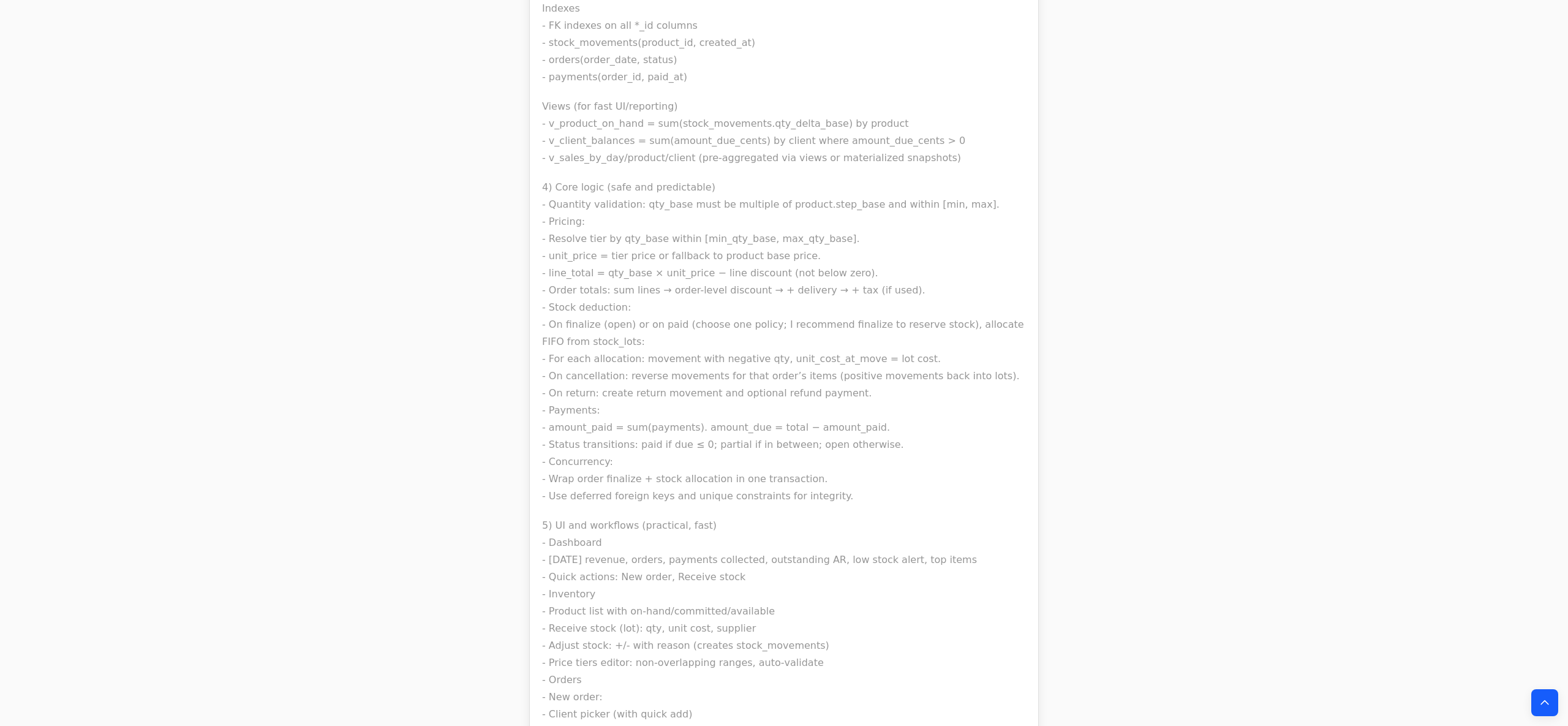
scroll to position [21849, 0]
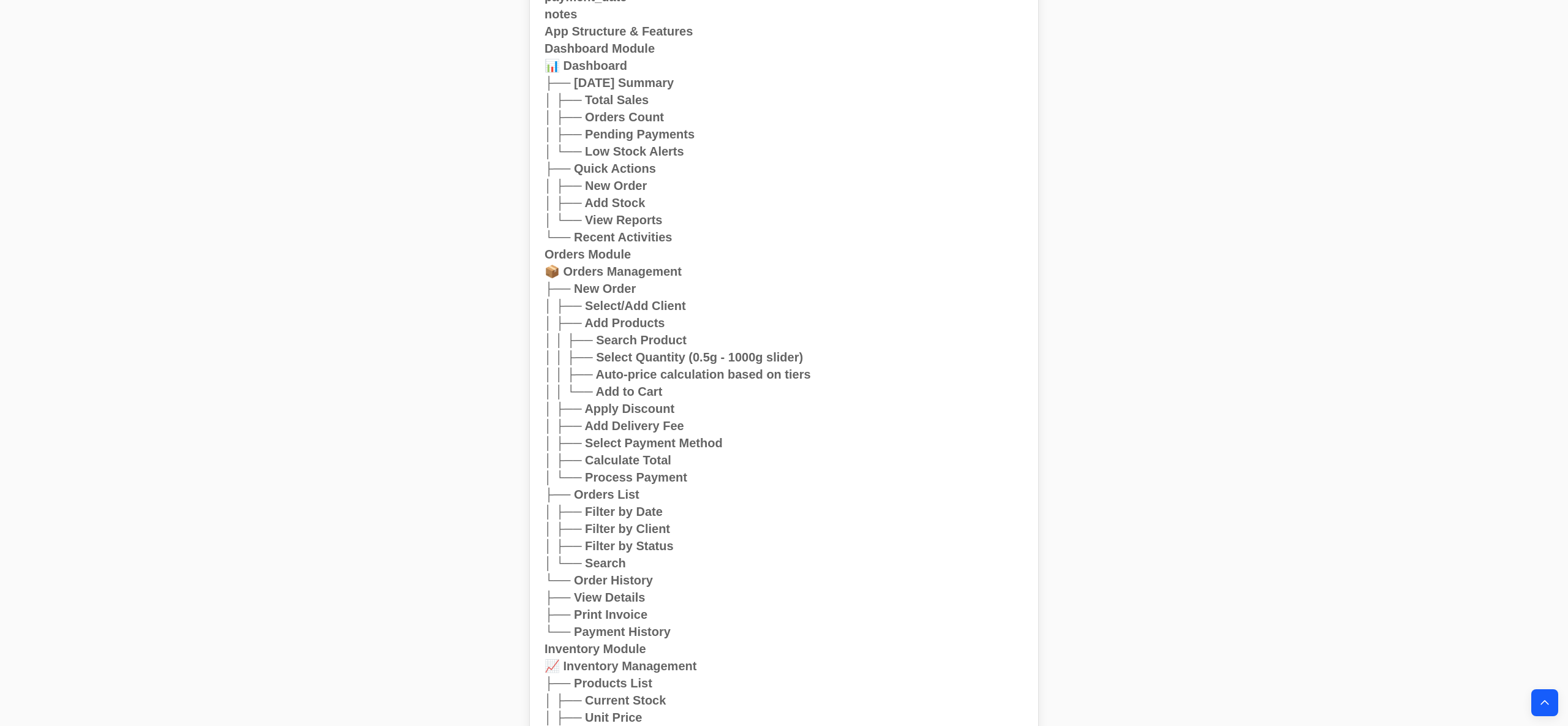
scroll to position [5721, 0]
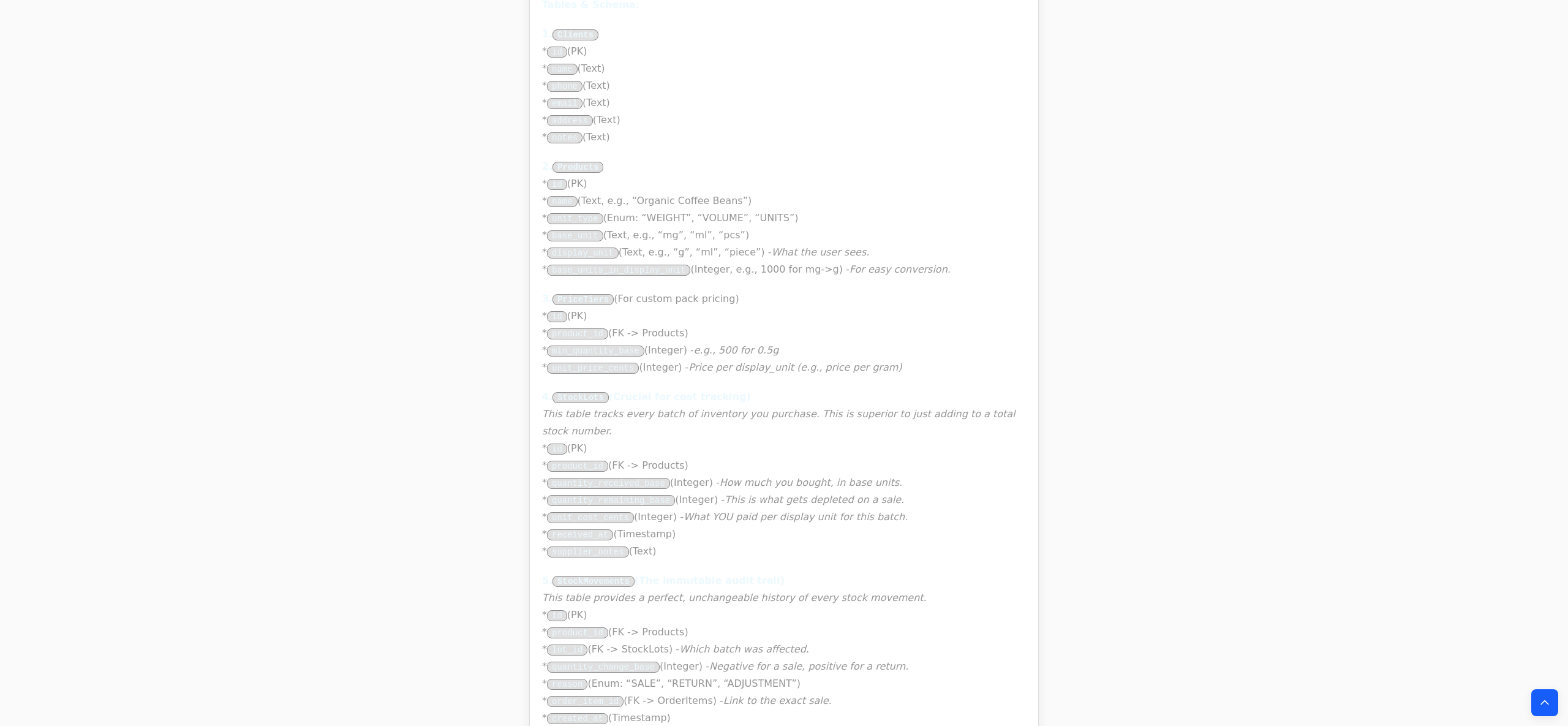
scroll to position [25222, 0]
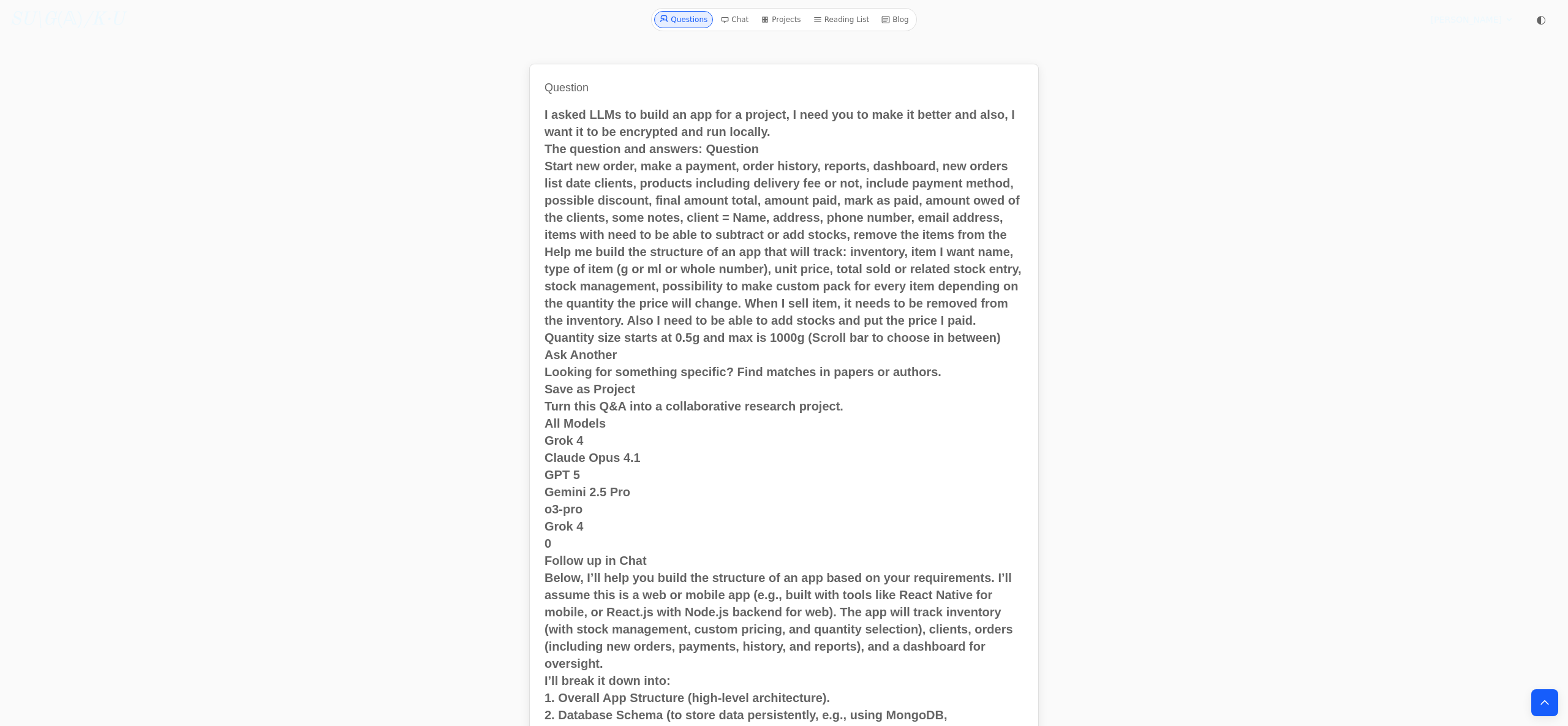
scroll to position [17103, 0]
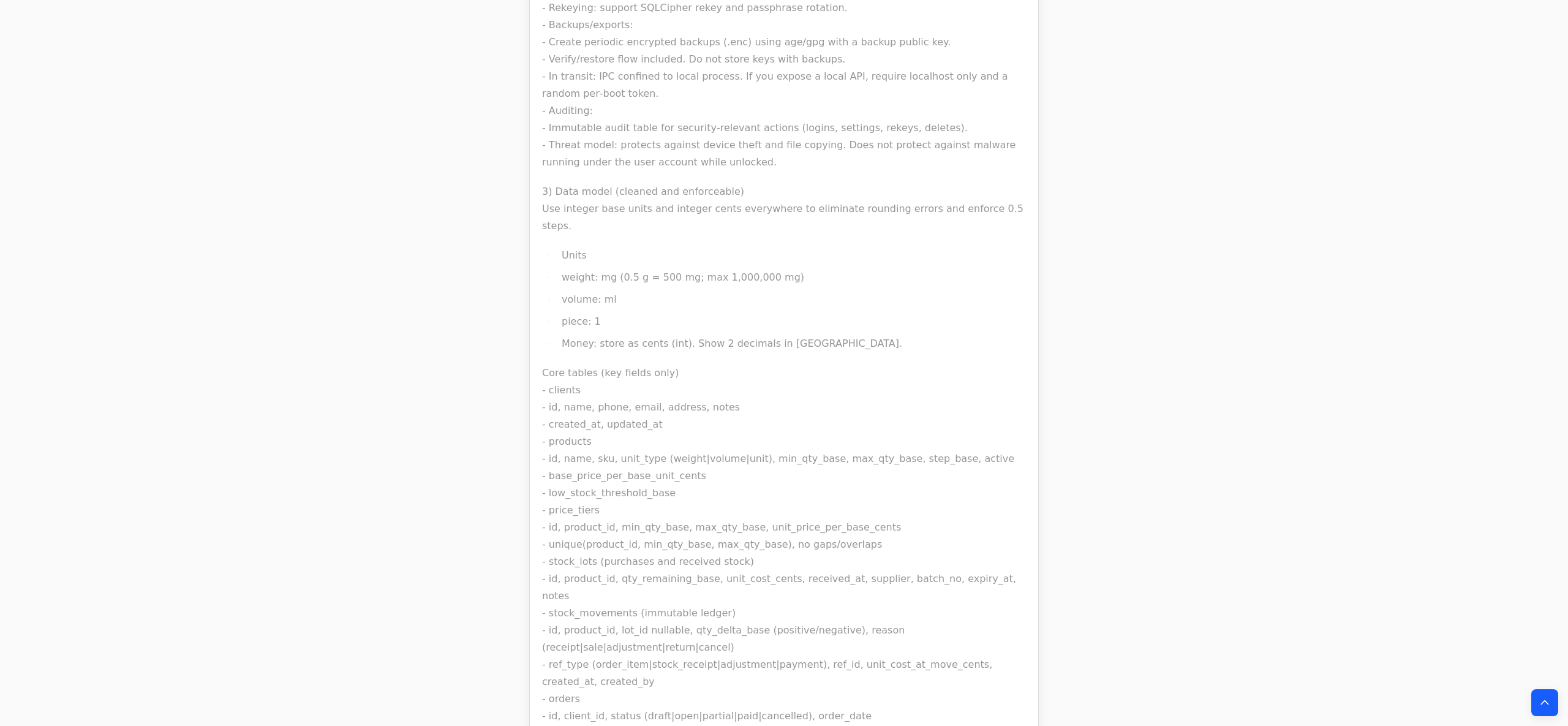
scroll to position [20688, 0]
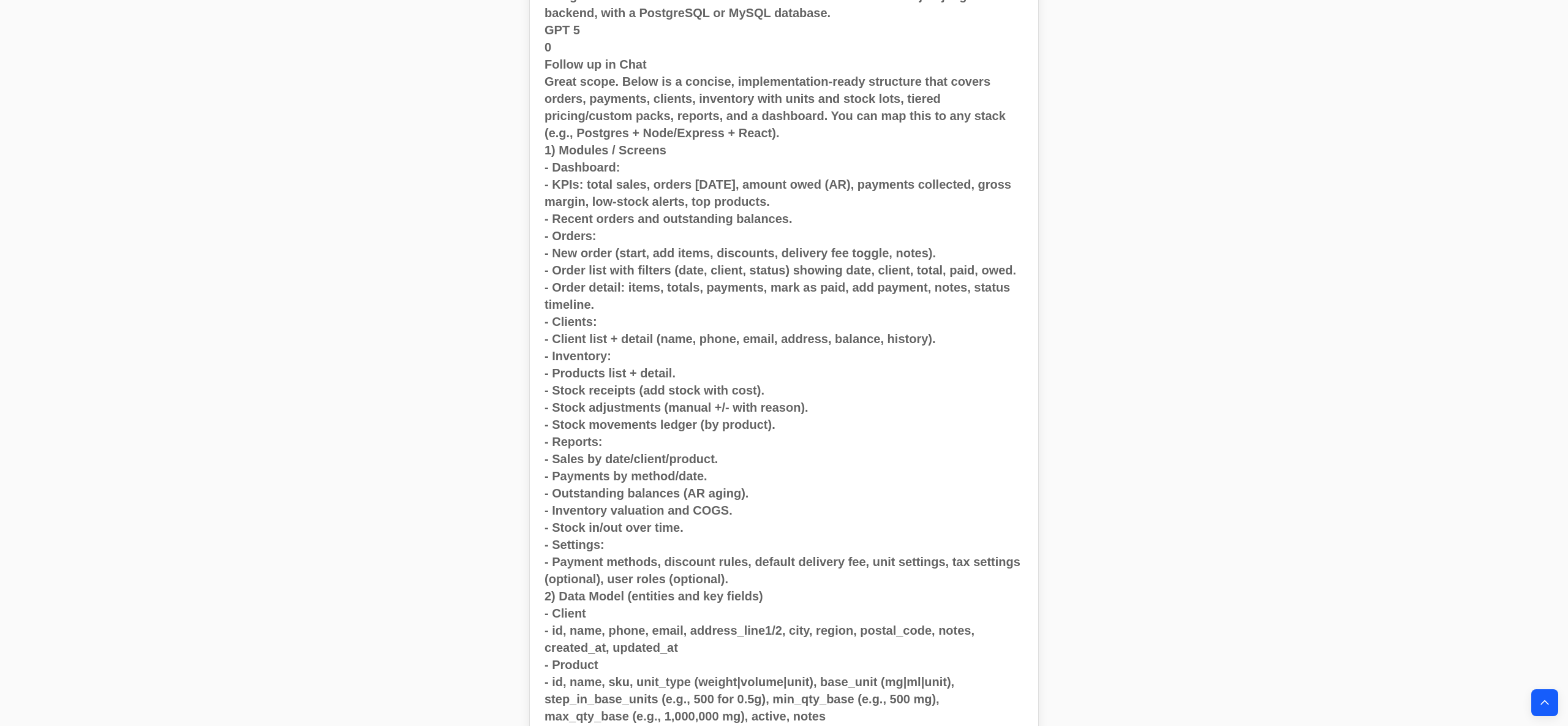
scroll to position [7970, 0]
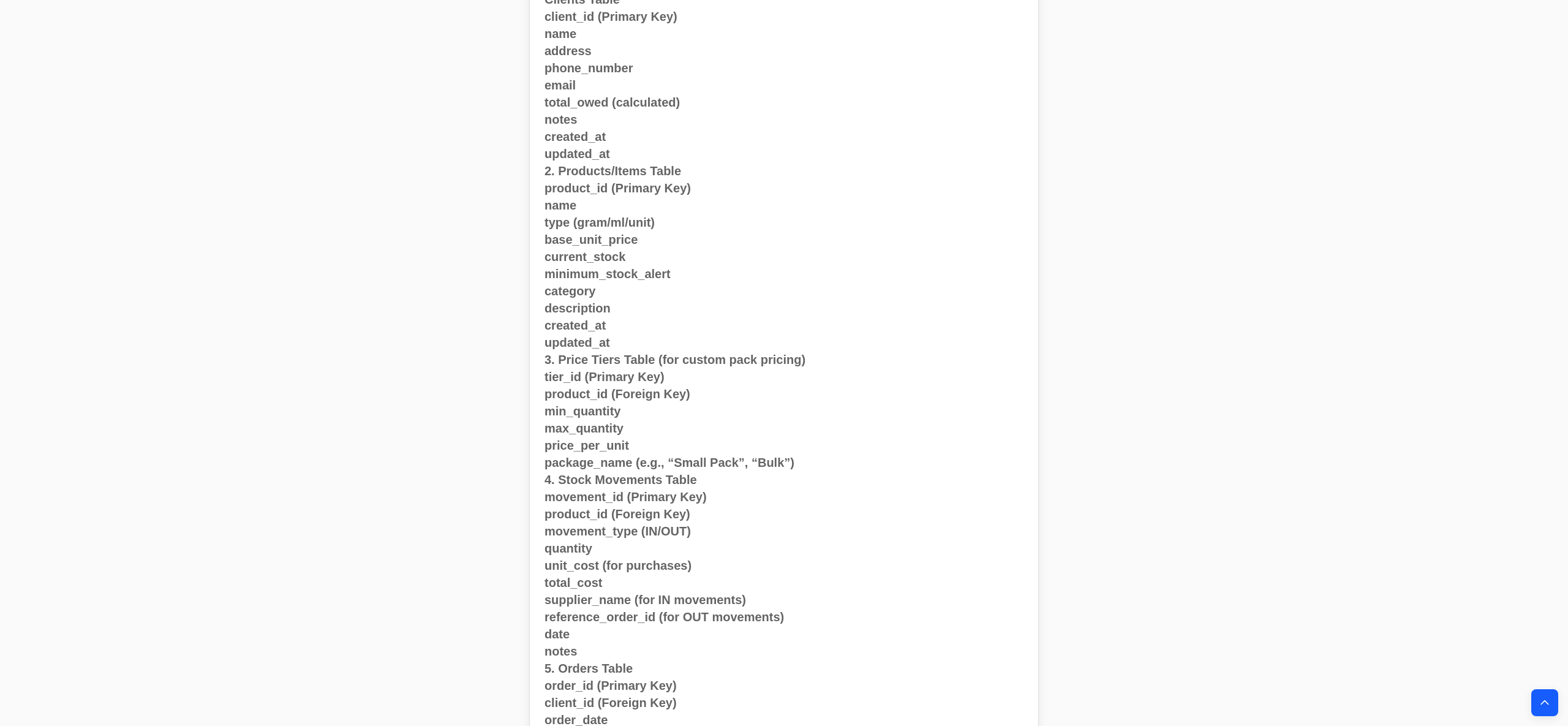
scroll to position [4267, 0]
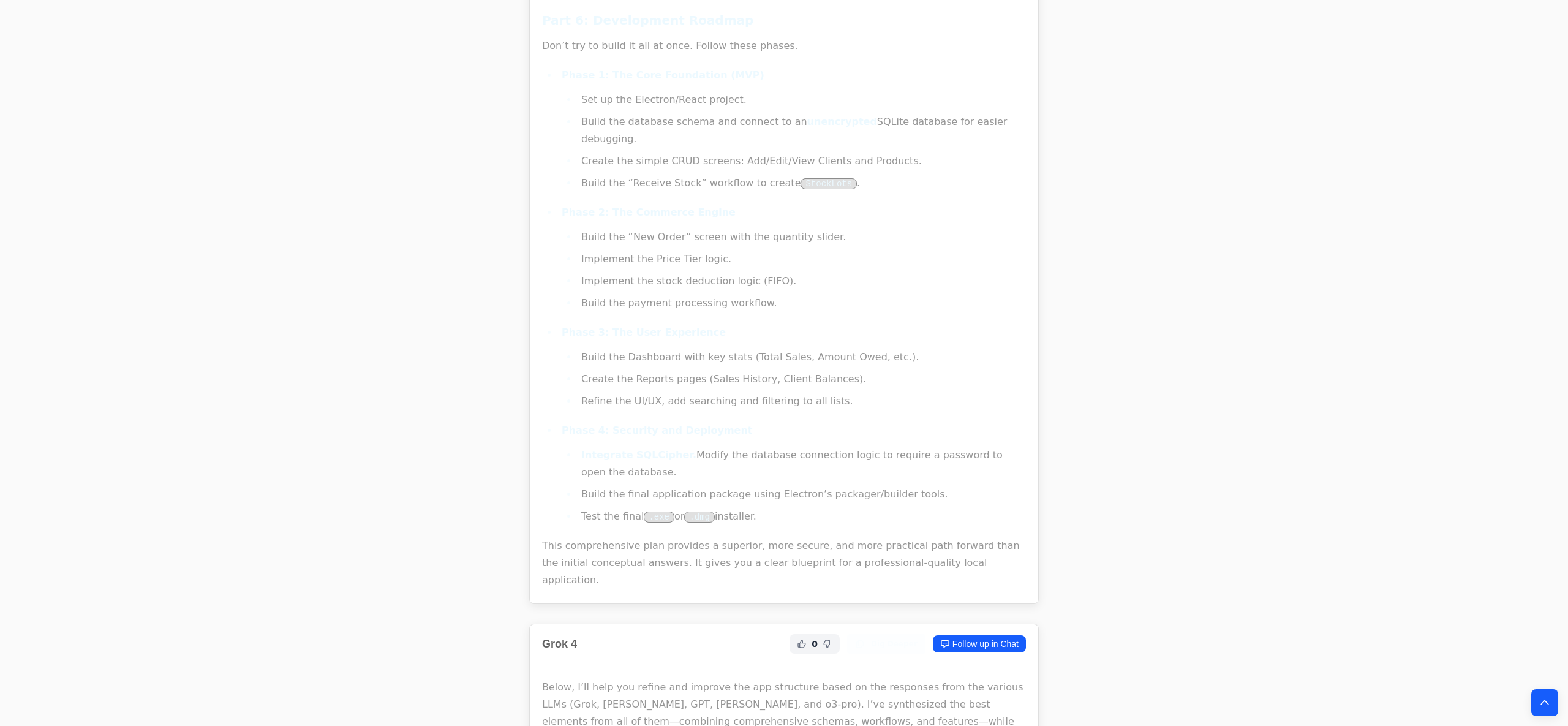
scroll to position [26165, 0]
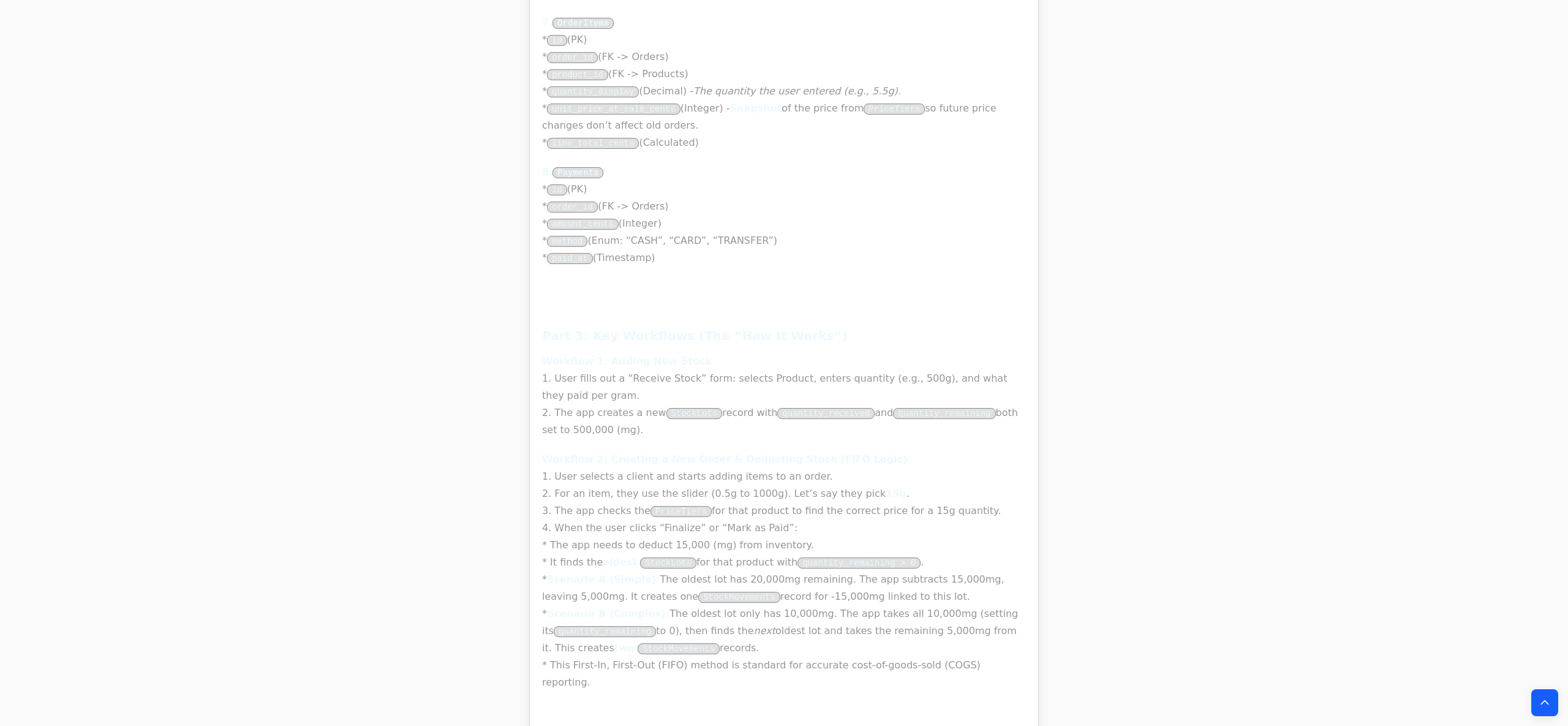
scroll to position [22979, 0]
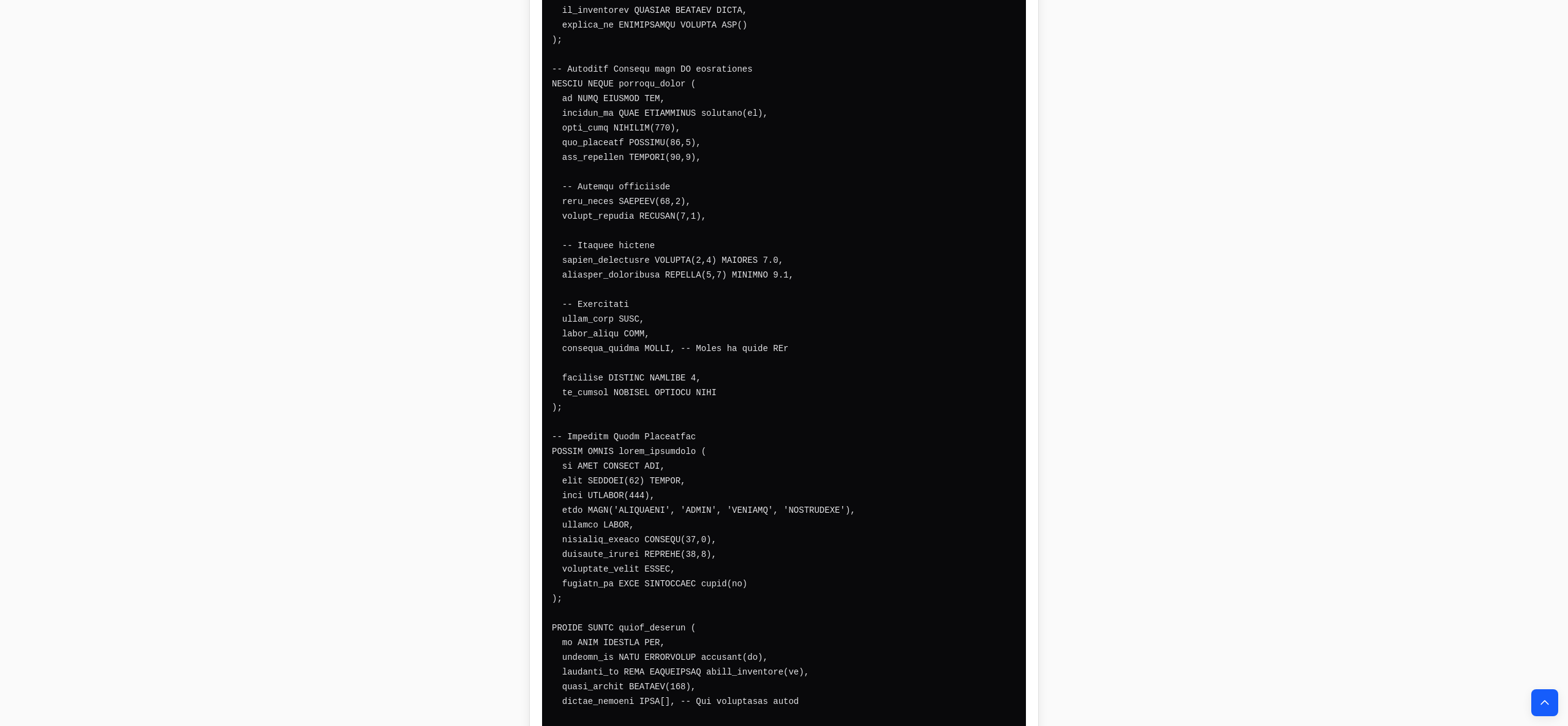
scroll to position [33069, 0]
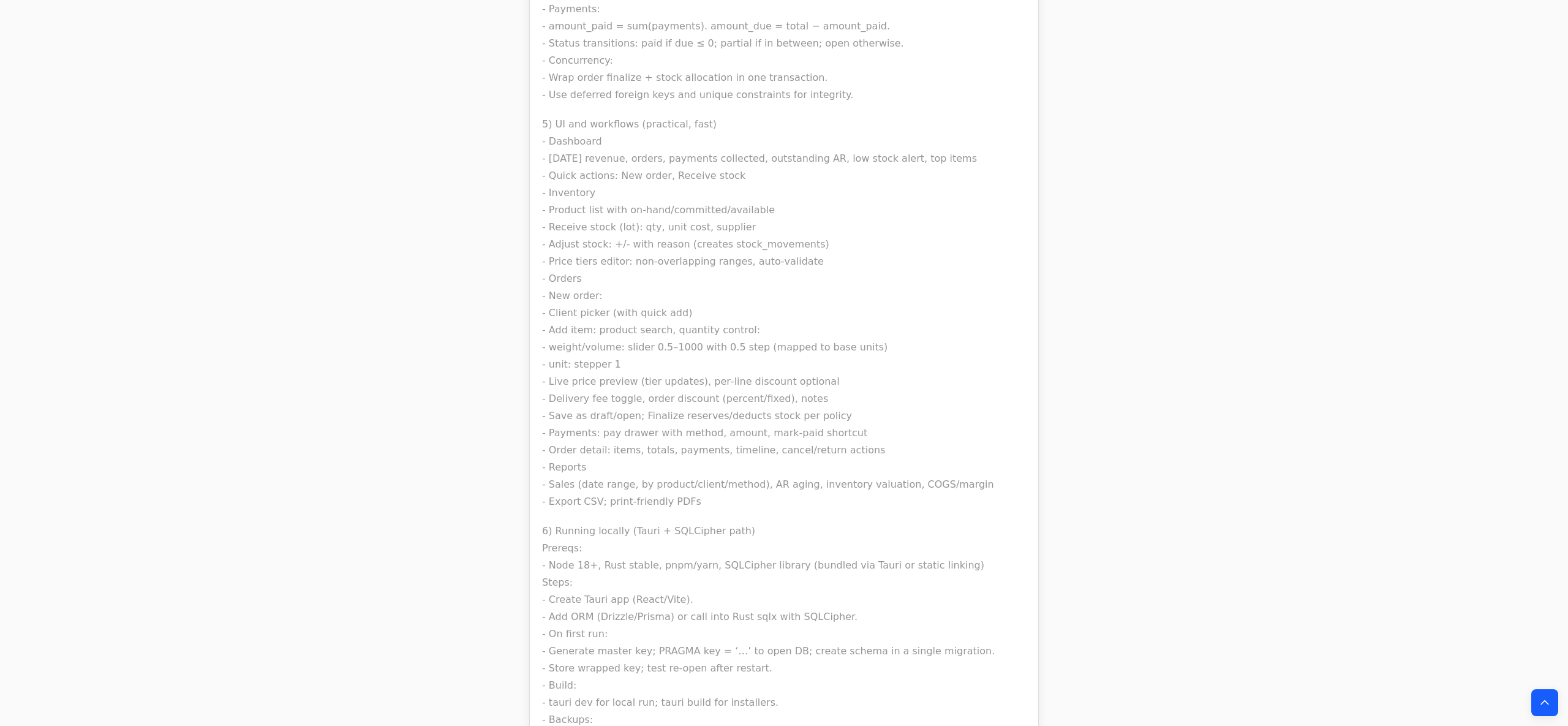
scroll to position [22610, 0]
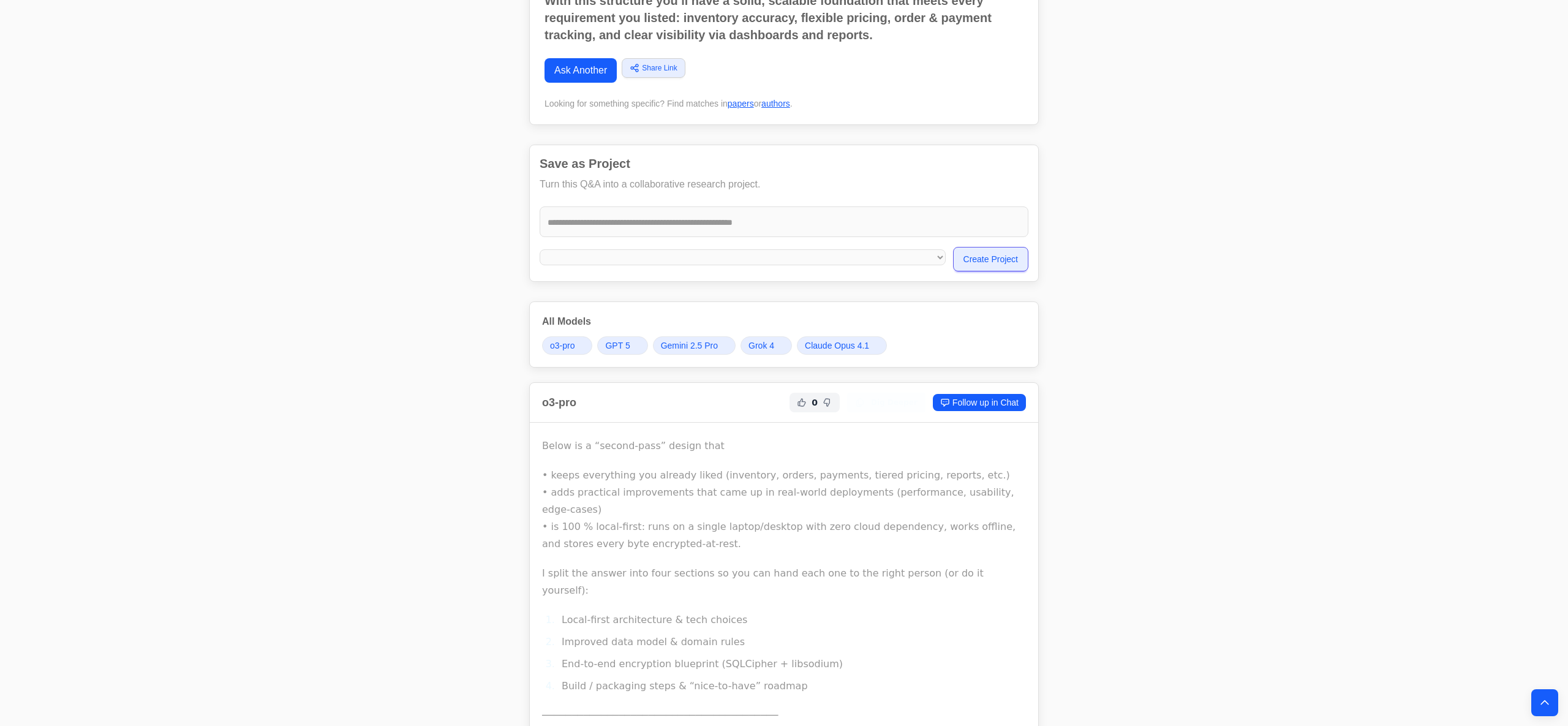
scroll to position [18717, 0]
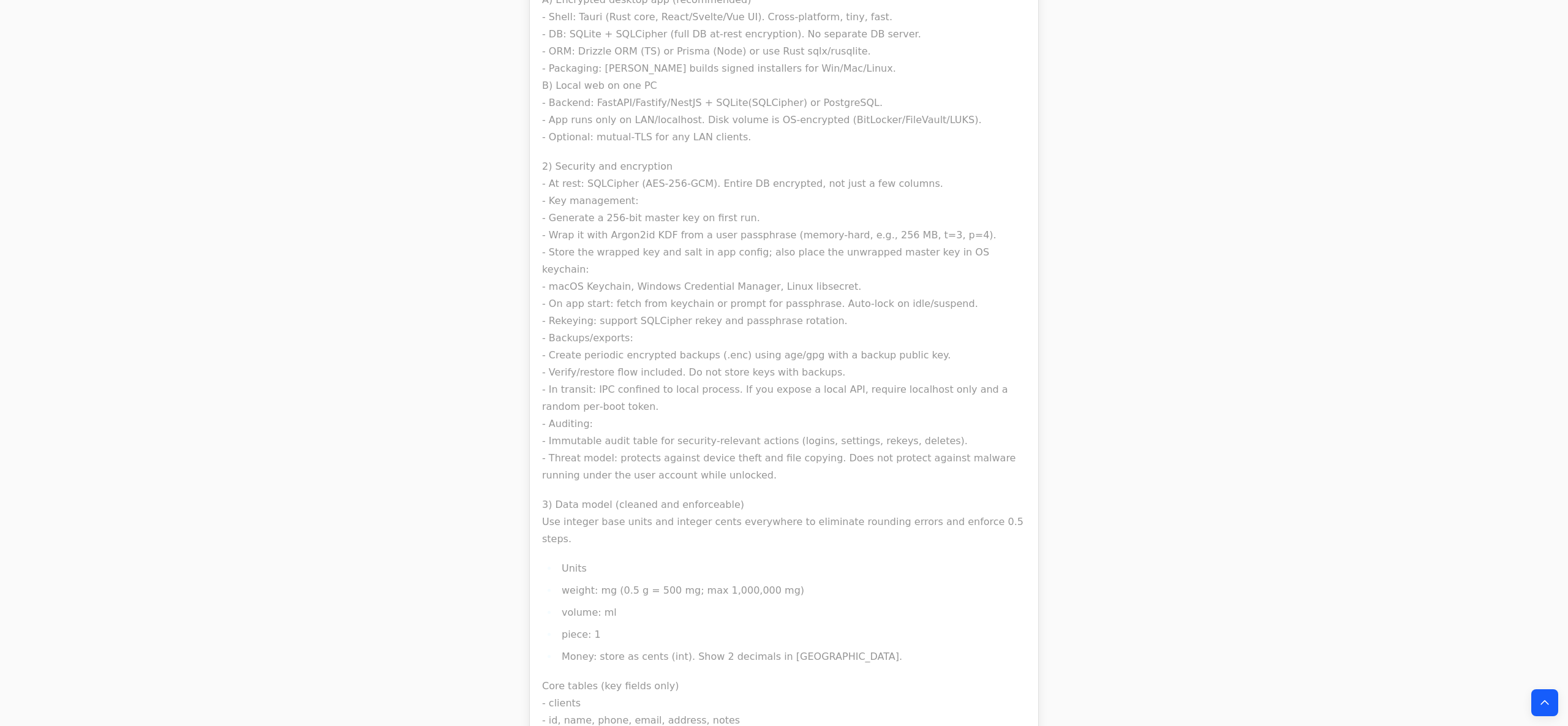
scroll to position [21899, 0]
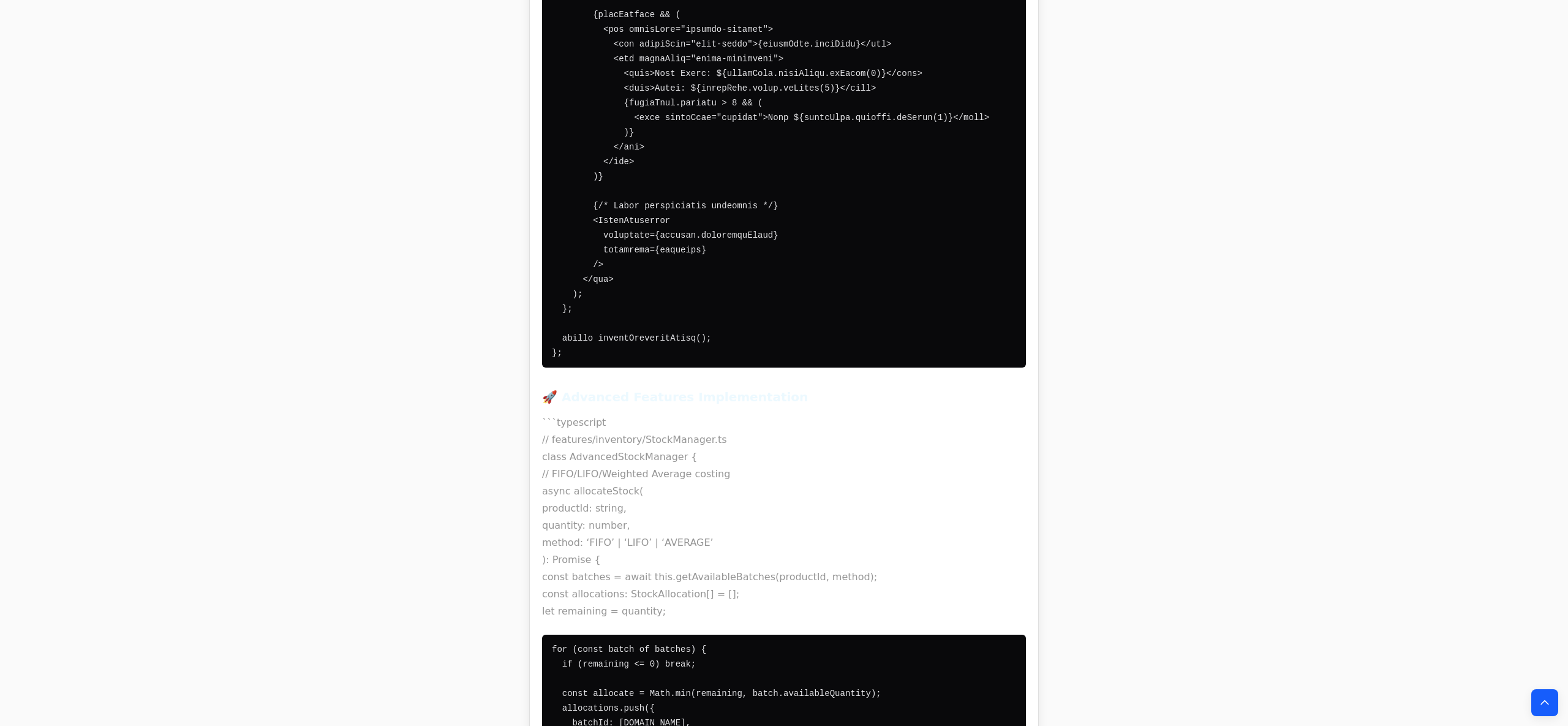
scroll to position [37071, 0]
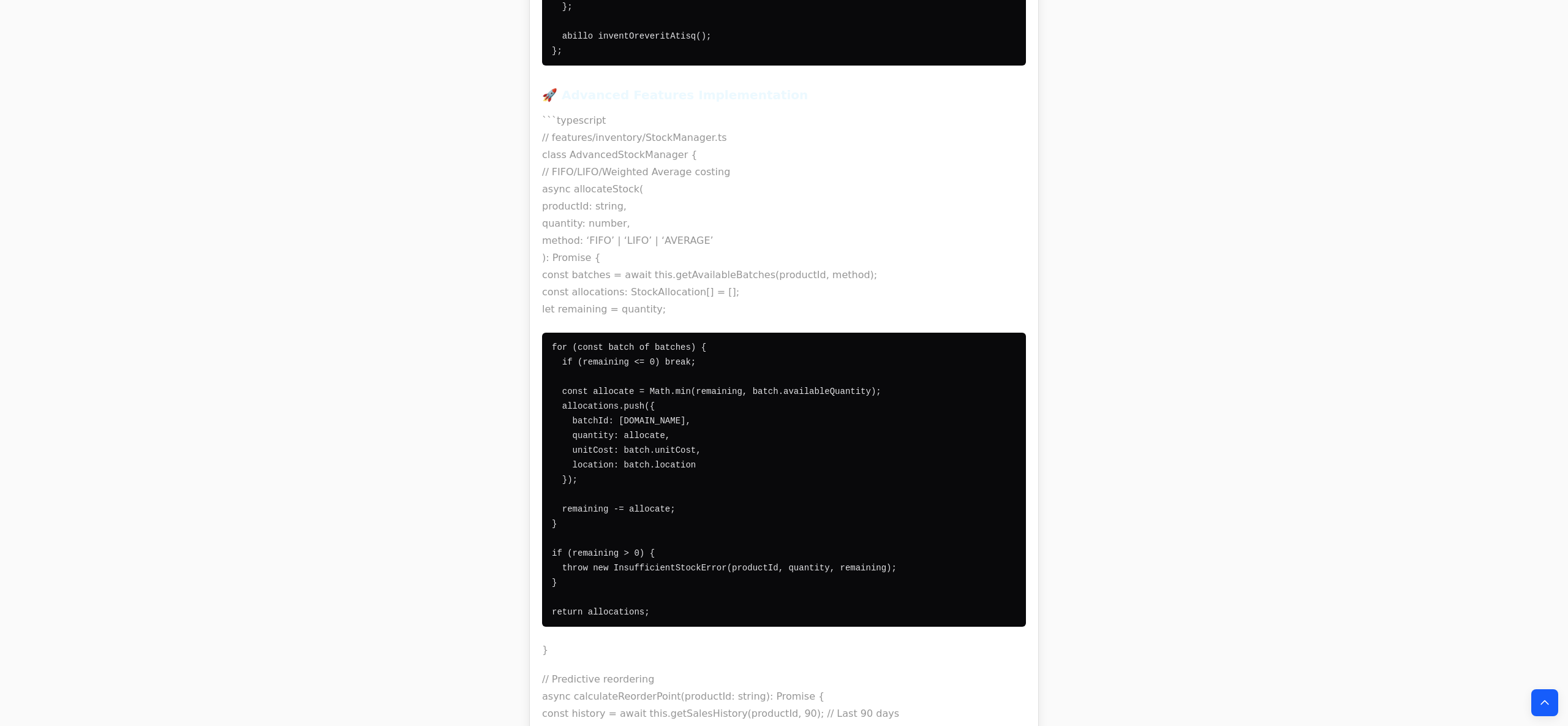
drag, startPoint x: 538, startPoint y: 67, endPoint x: 1022, endPoint y: 817, distance: 892.6
copy body "Question I asked LLMs to build an app for a project, I need you to make it bett…"
